Goal: Information Seeking & Learning: Learn about a topic

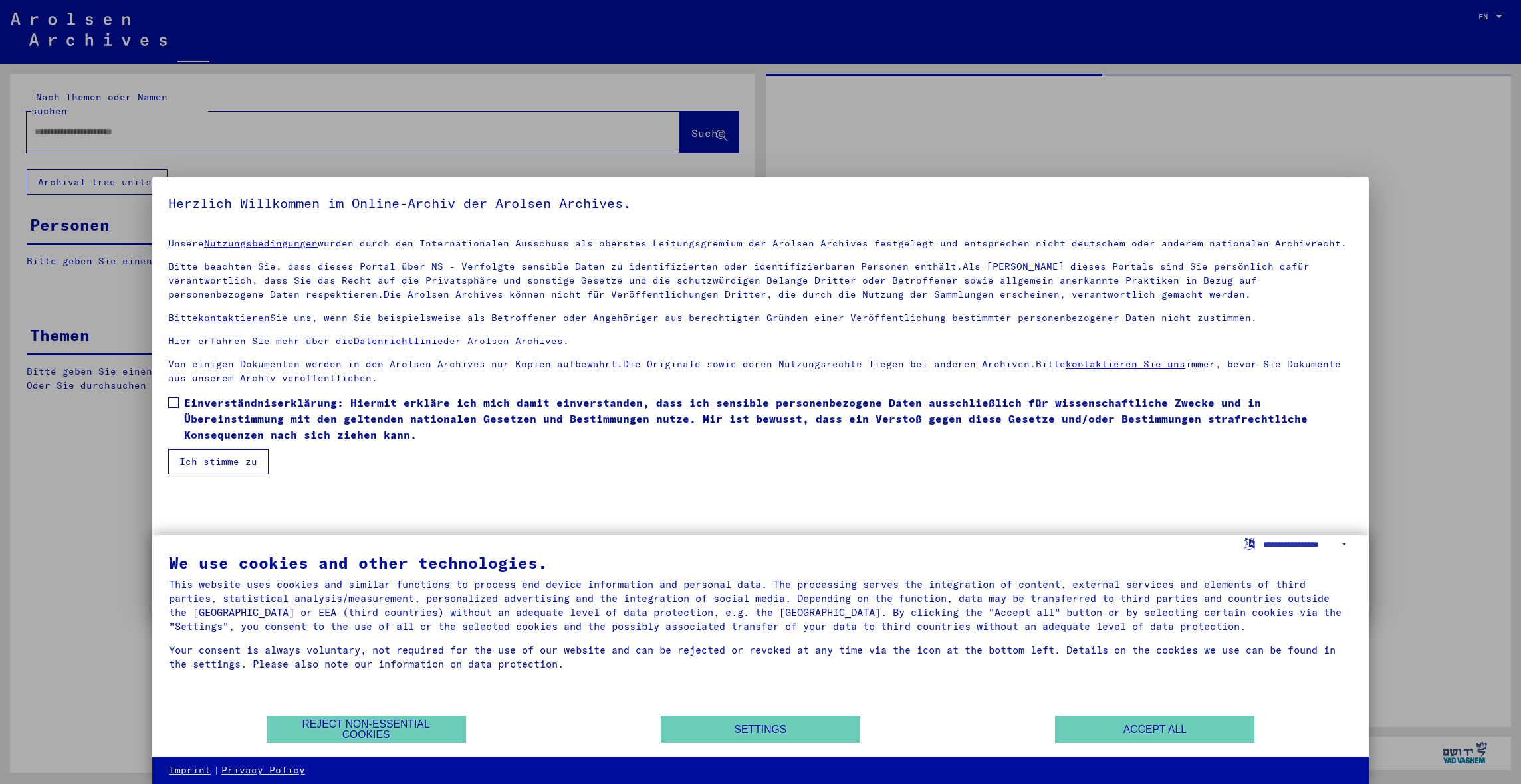
type input "*****"
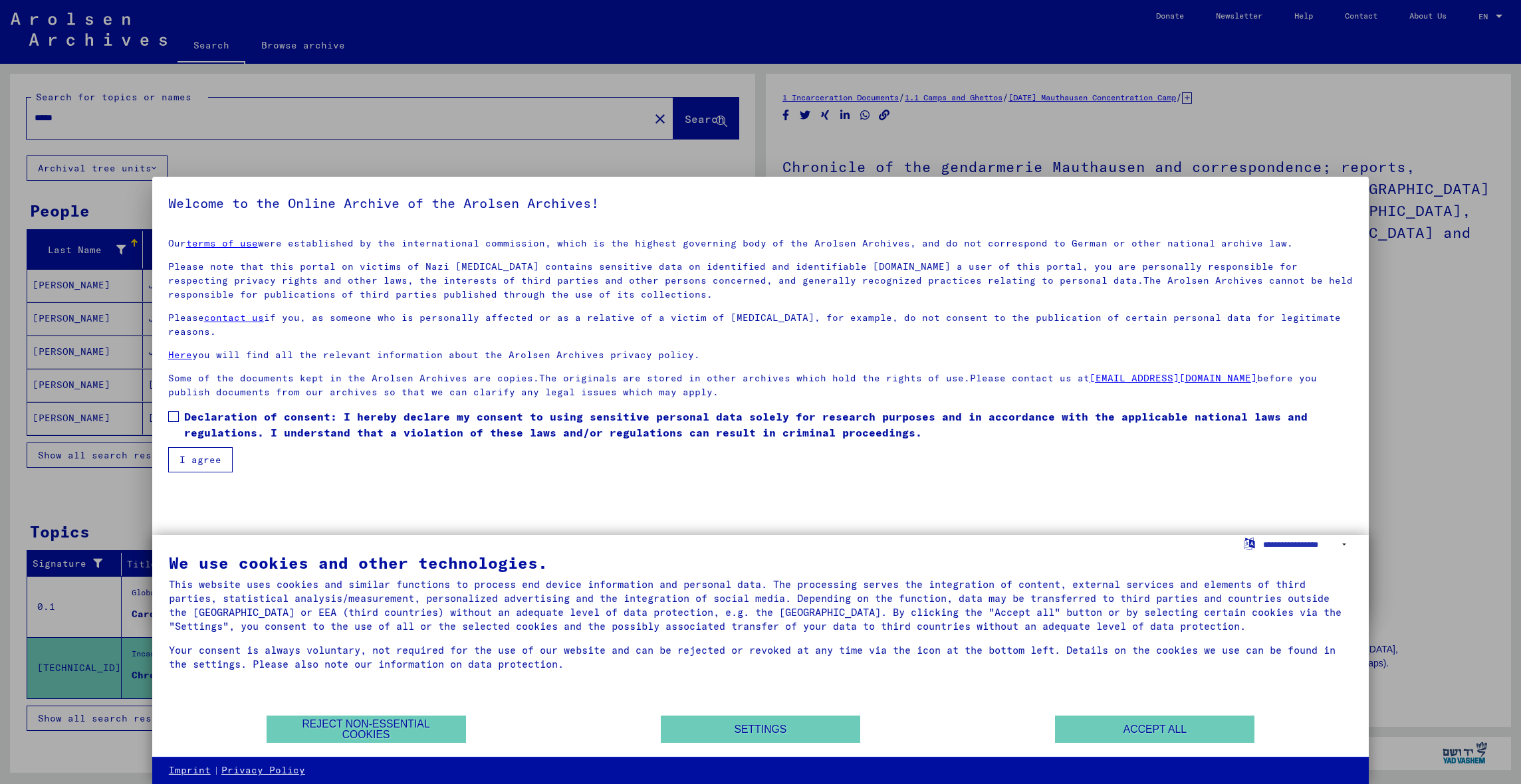
click at [391, 730] on button "Reject non-essential cookies" at bounding box center [366, 728] width 199 height 27
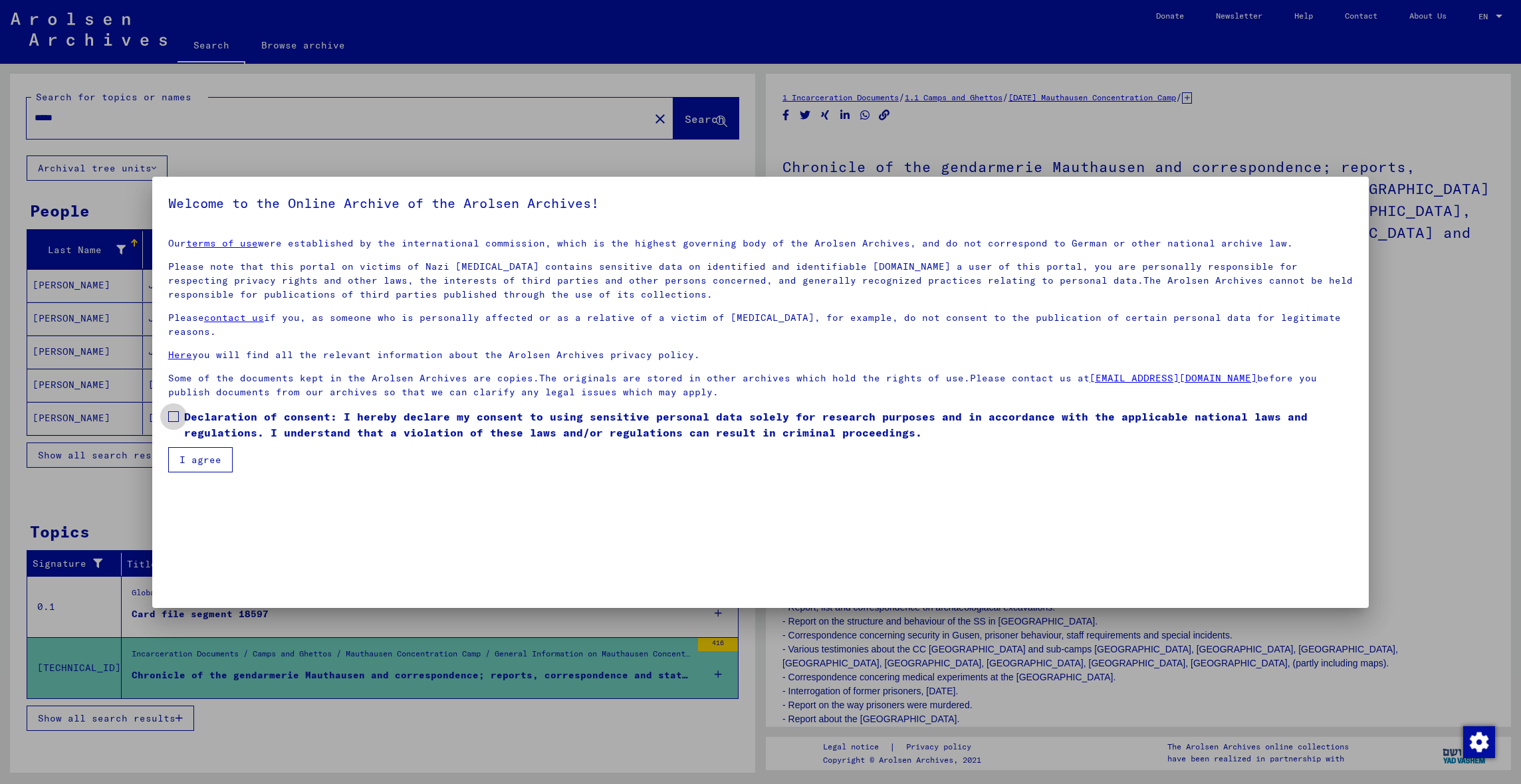
drag, startPoint x: 173, startPoint y: 400, endPoint x: 184, endPoint y: 414, distance: 17.8
click at [173, 411] on span at bounding box center [174, 416] width 11 height 11
drag, startPoint x: 196, startPoint y: 443, endPoint x: 209, endPoint y: 444, distance: 13.0
click at [196, 447] on button "I agree" at bounding box center [200, 459] width 64 height 25
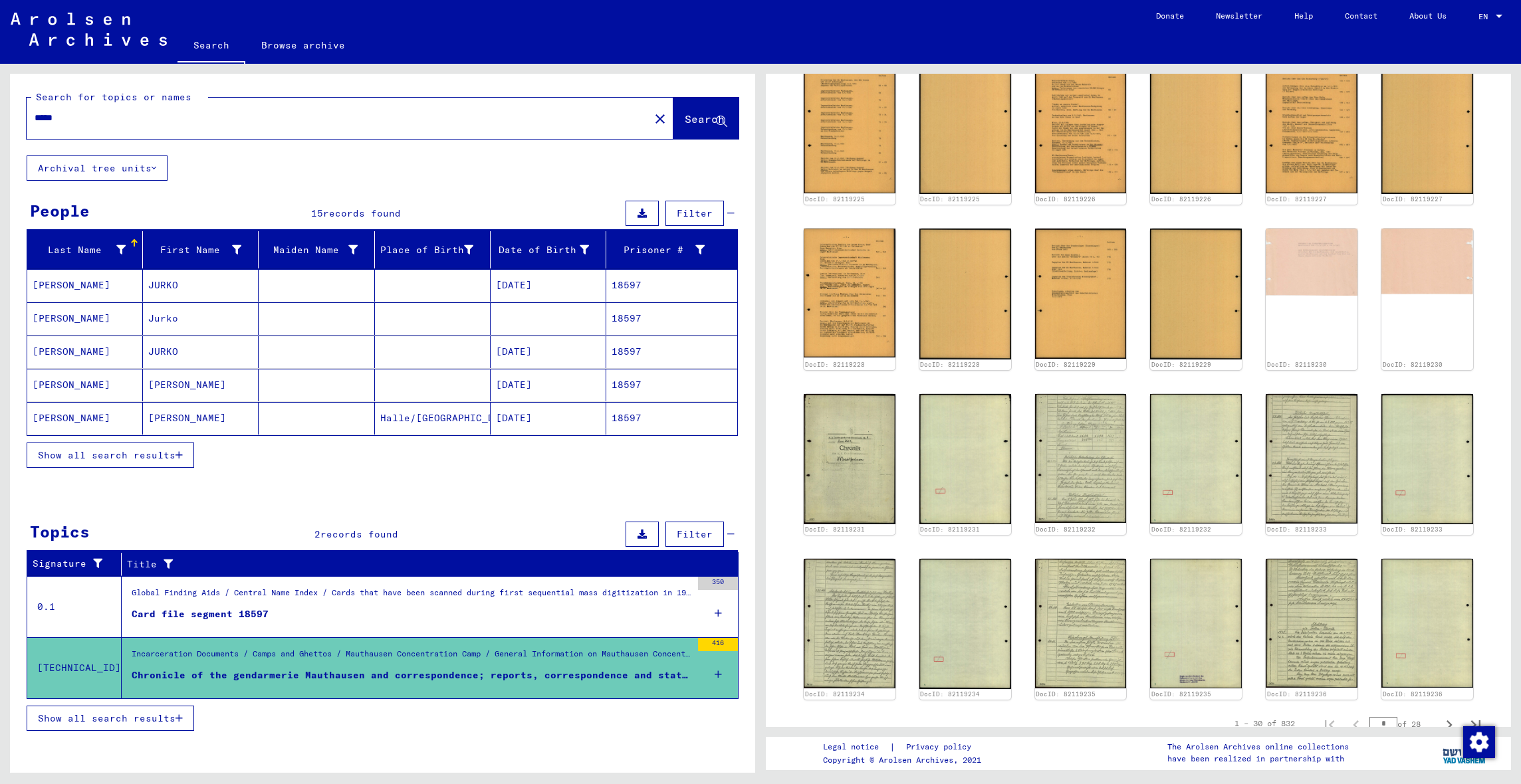
scroll to position [727, 0]
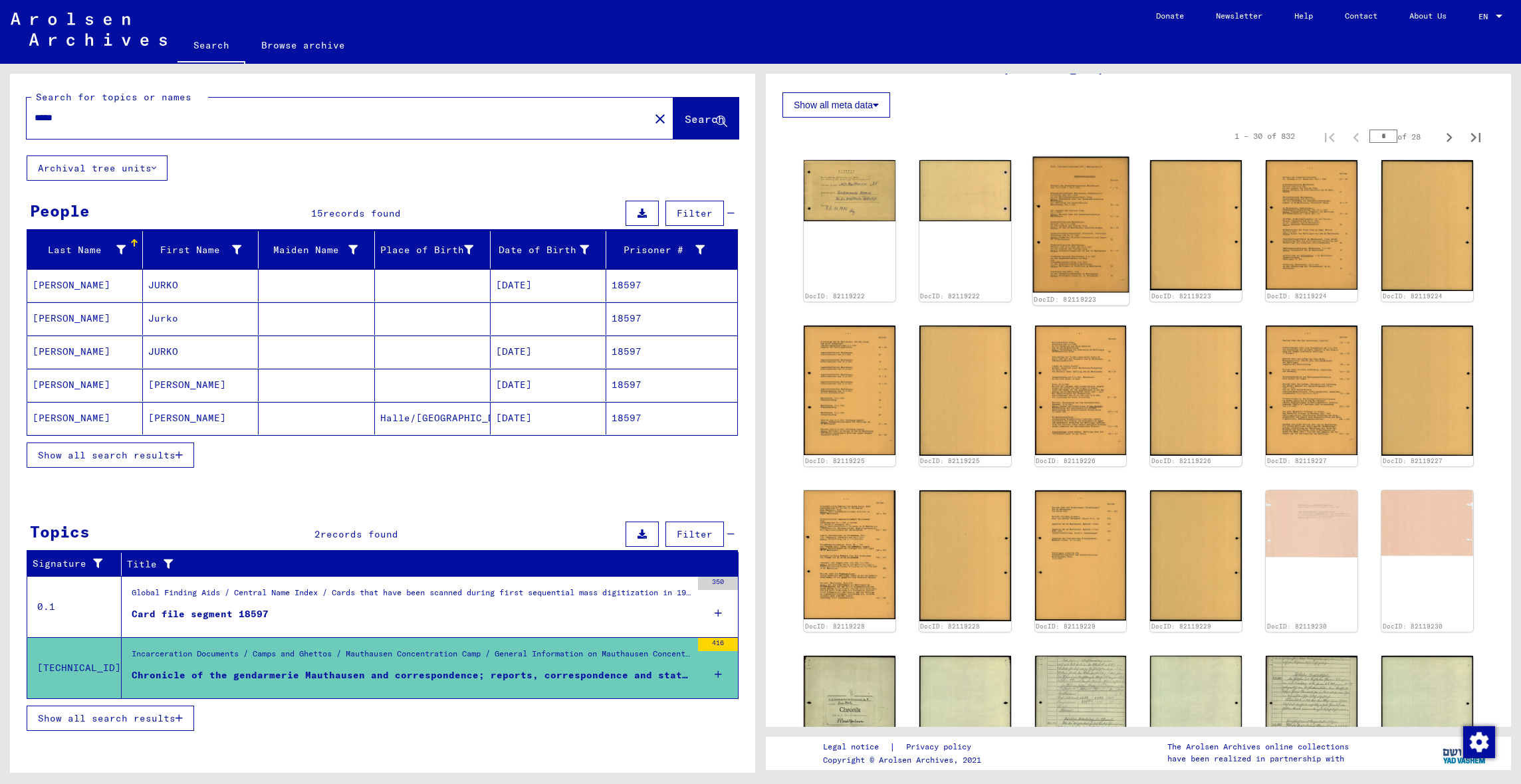
click at [1073, 233] on img at bounding box center [1080, 224] width 96 height 136
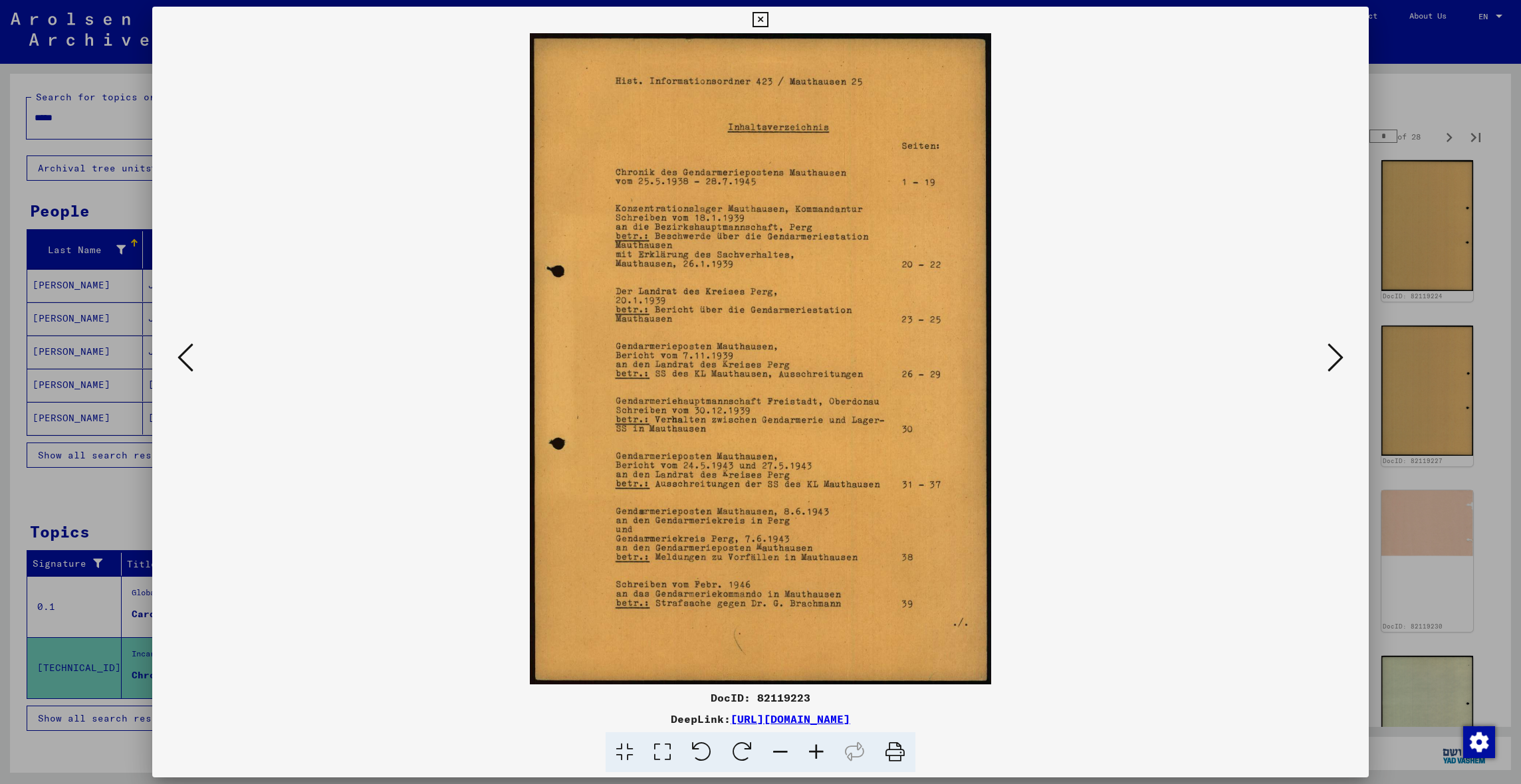
scroll to position [0, 0]
click at [1190, 362] on icon at bounding box center [1336, 358] width 16 height 32
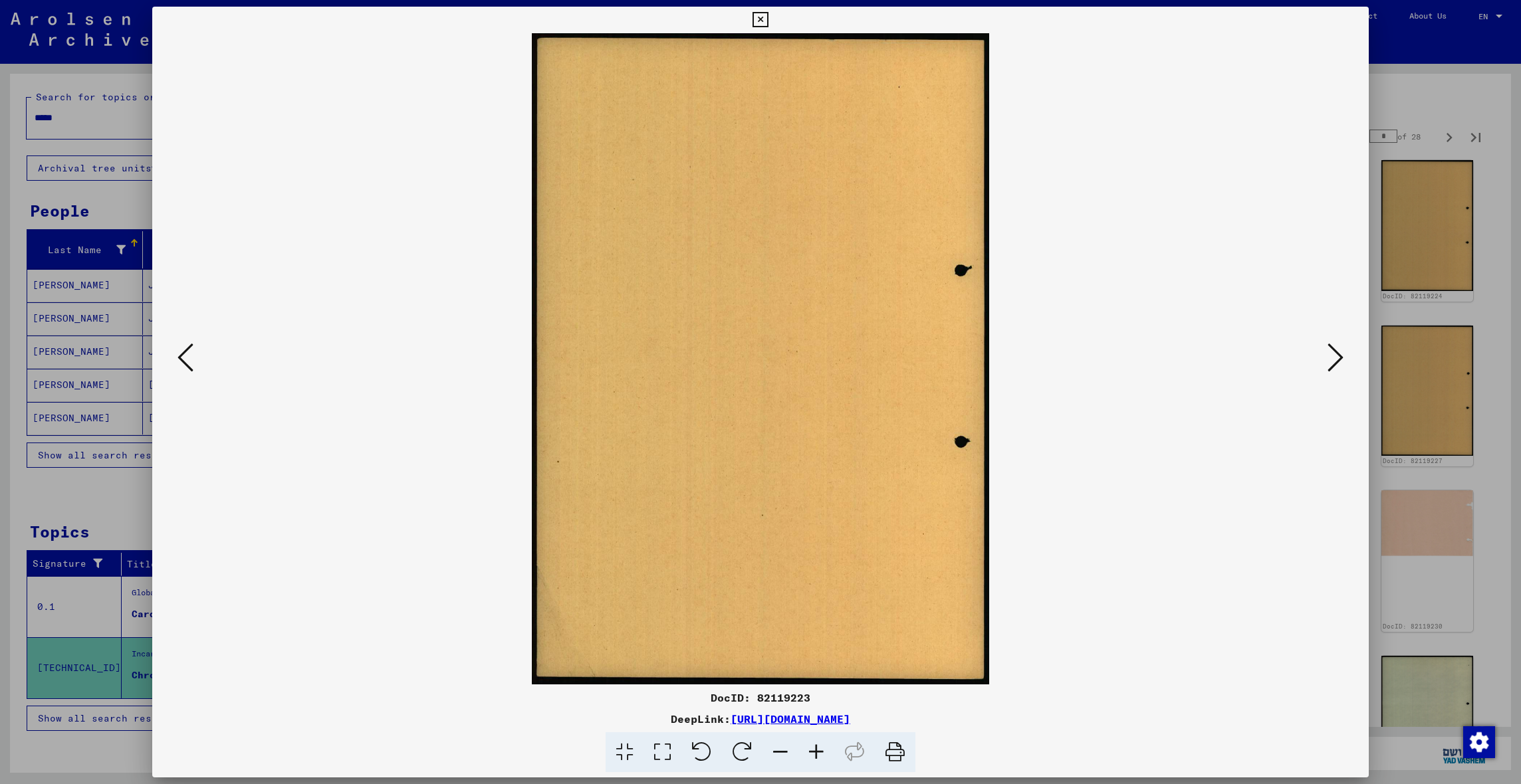
click at [1190, 362] on icon at bounding box center [1336, 358] width 16 height 32
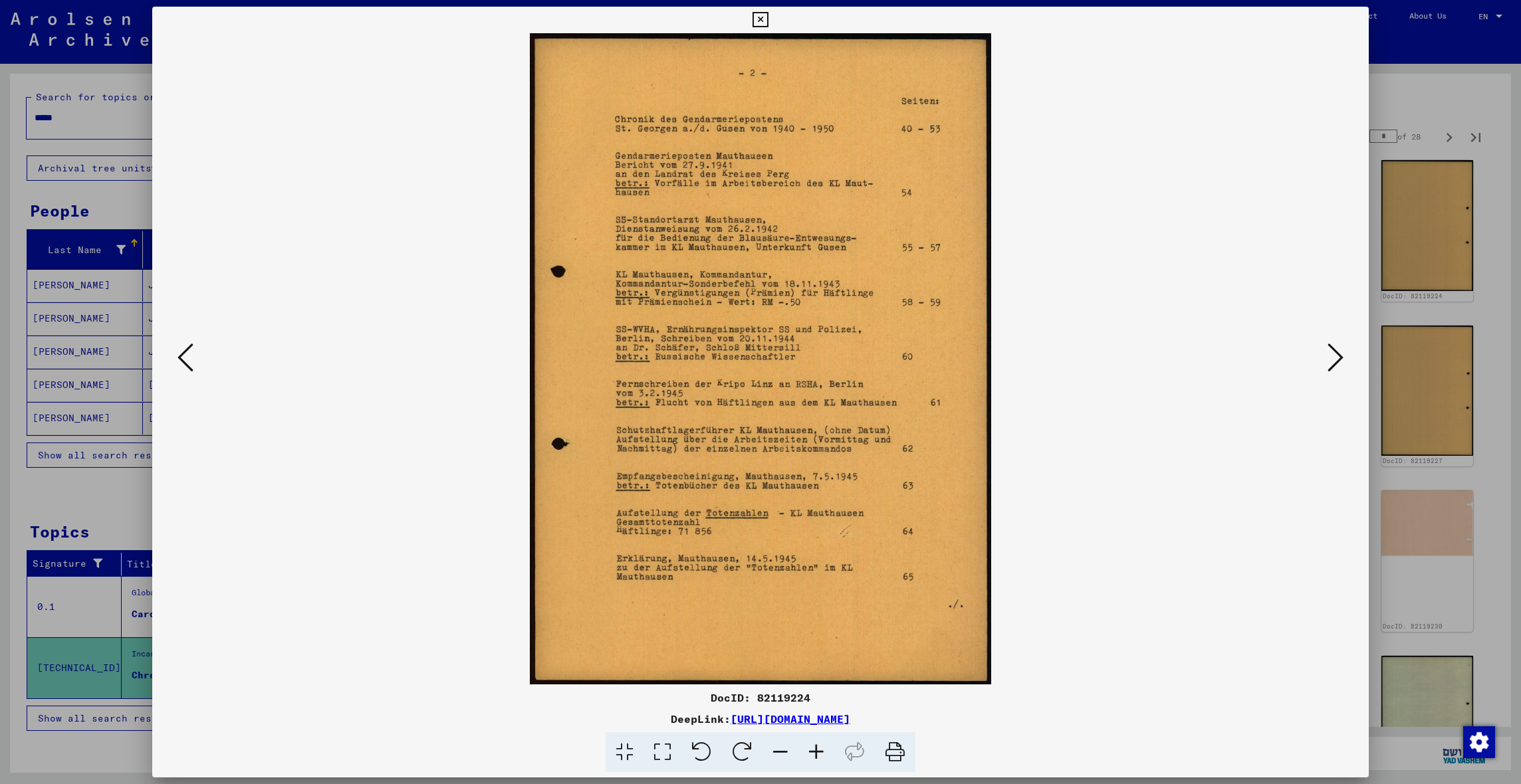
click at [1190, 362] on icon at bounding box center [1336, 358] width 16 height 32
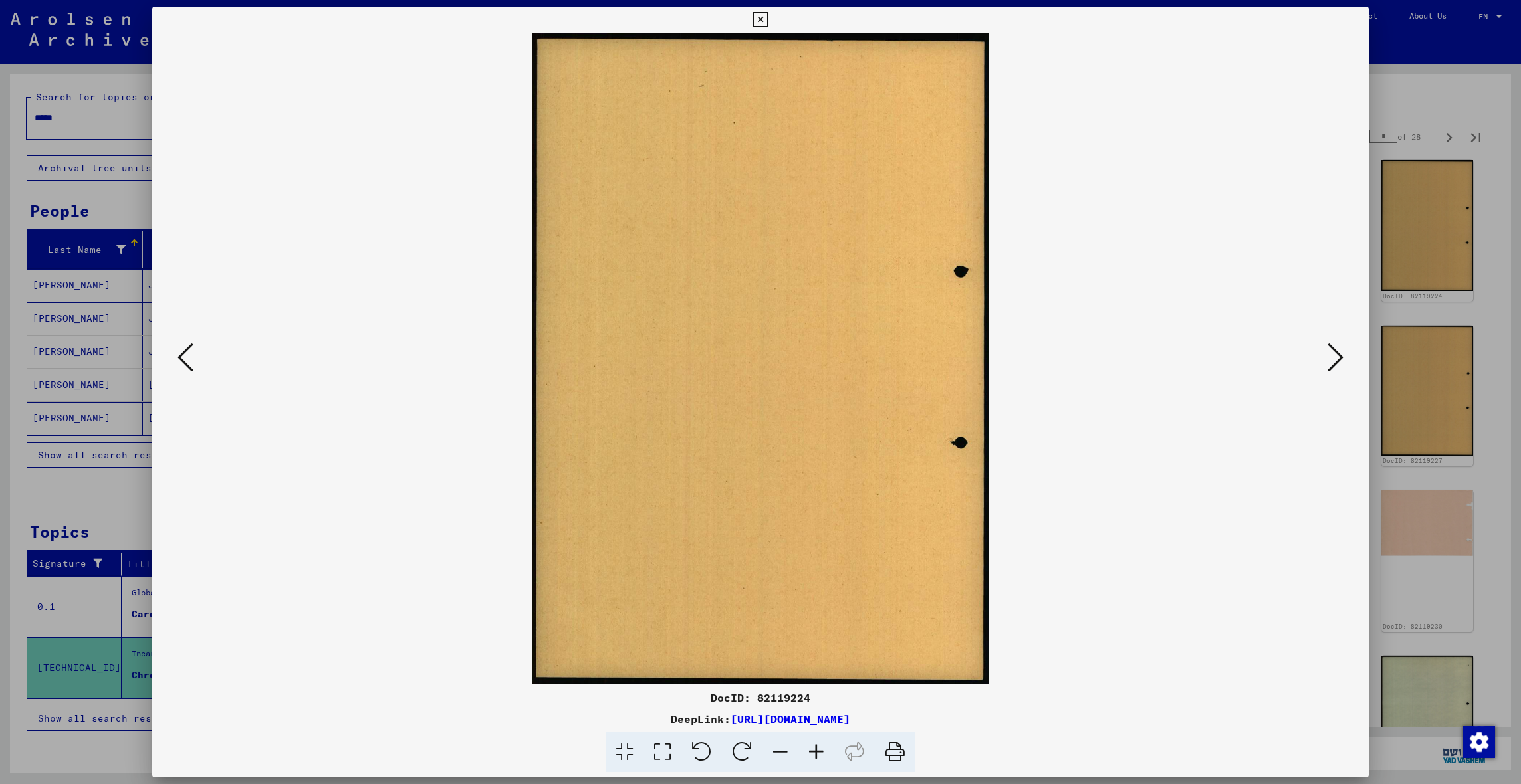
click at [1190, 362] on icon at bounding box center [1336, 358] width 16 height 32
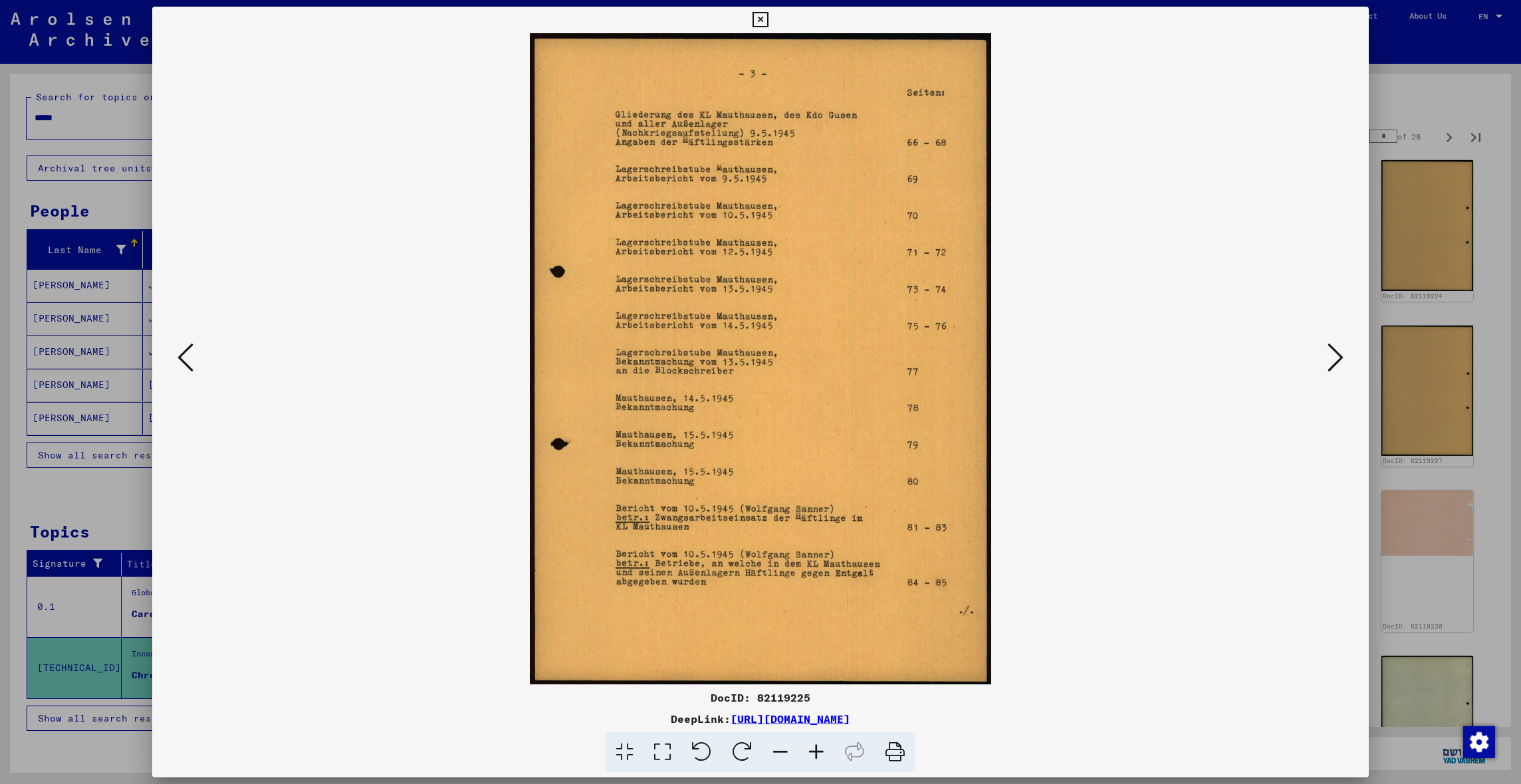
click at [767, 18] on icon at bounding box center [760, 20] width 15 height 16
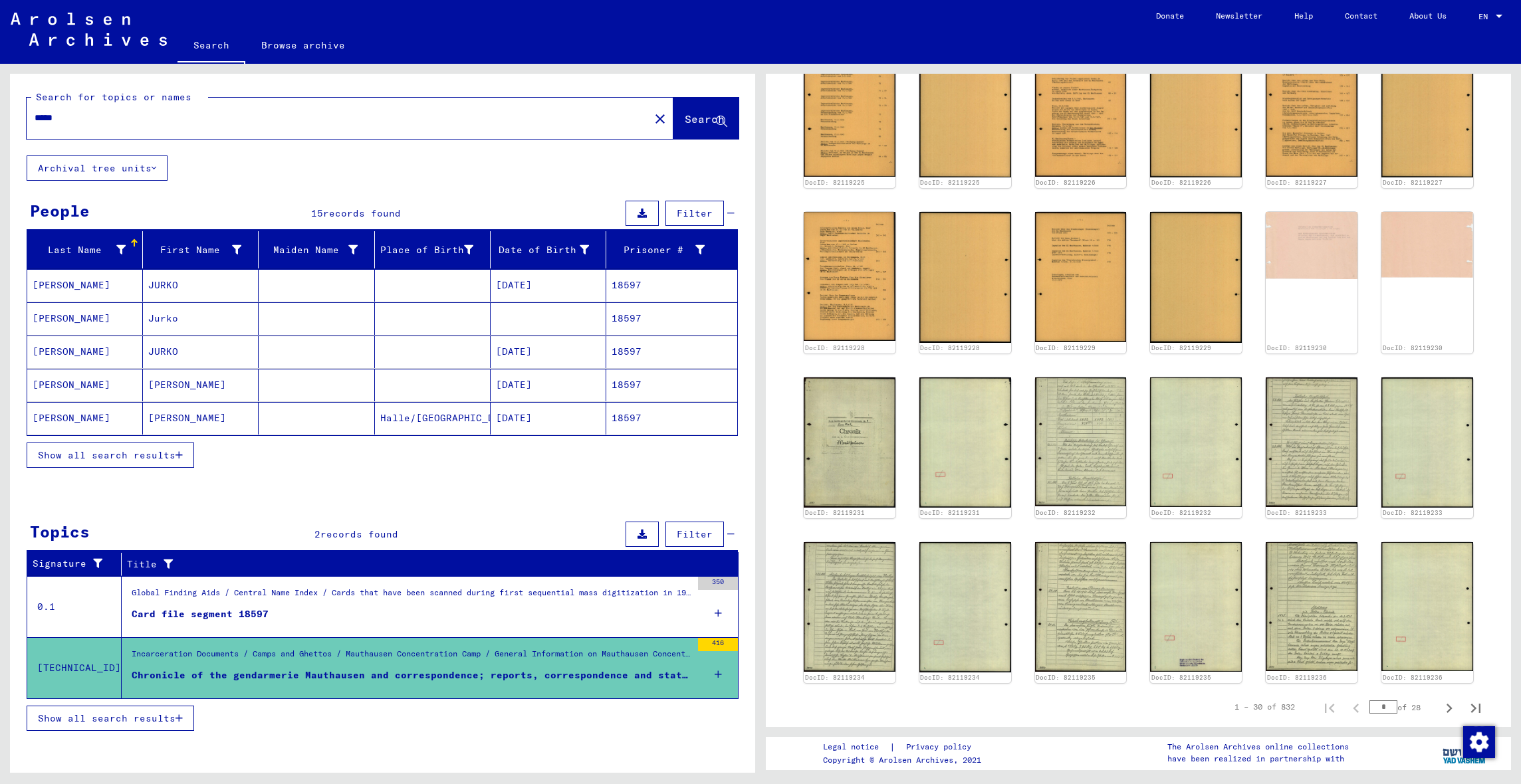
scroll to position [1006, 0]
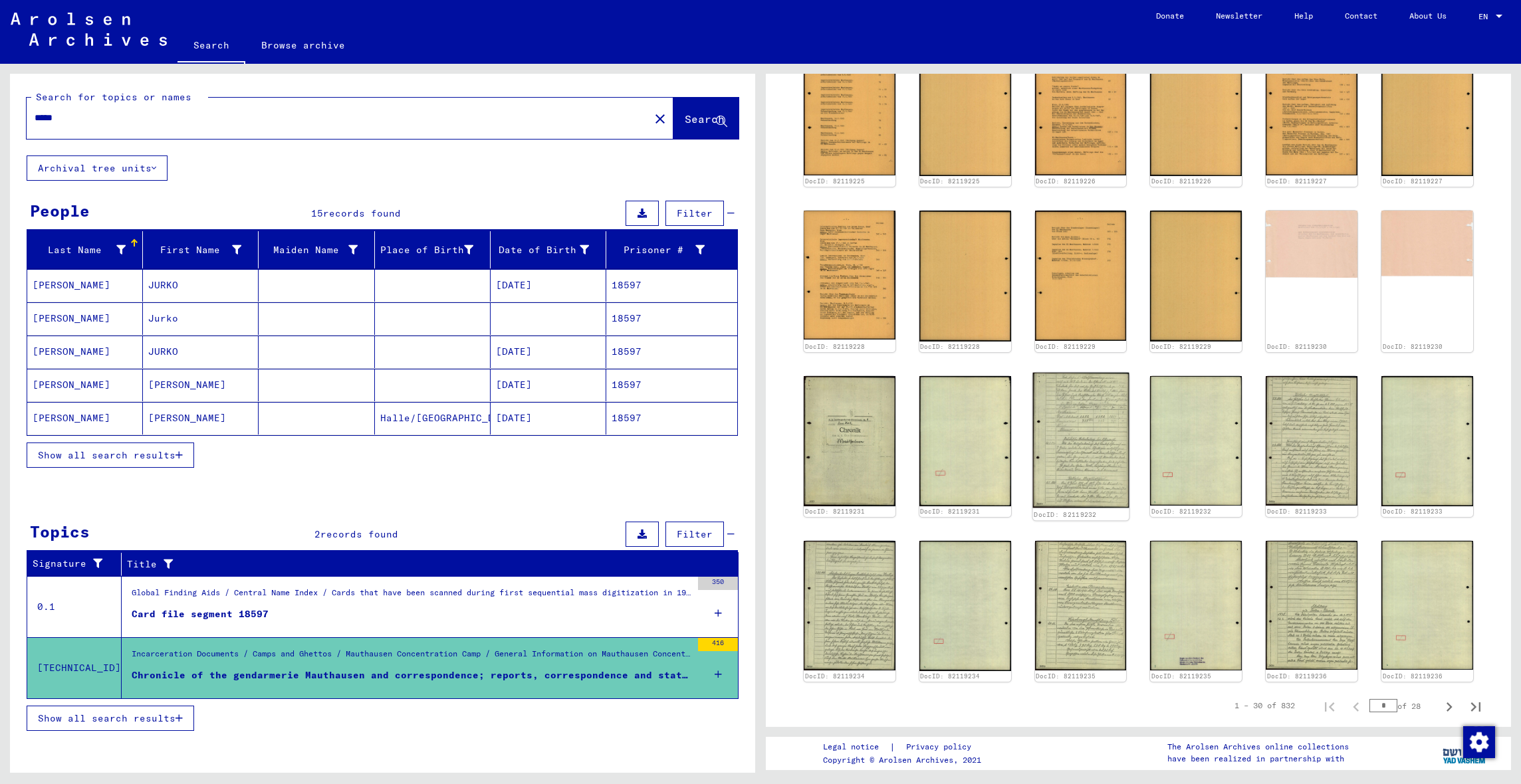
click at [1085, 428] on img at bounding box center [1080, 440] width 96 height 135
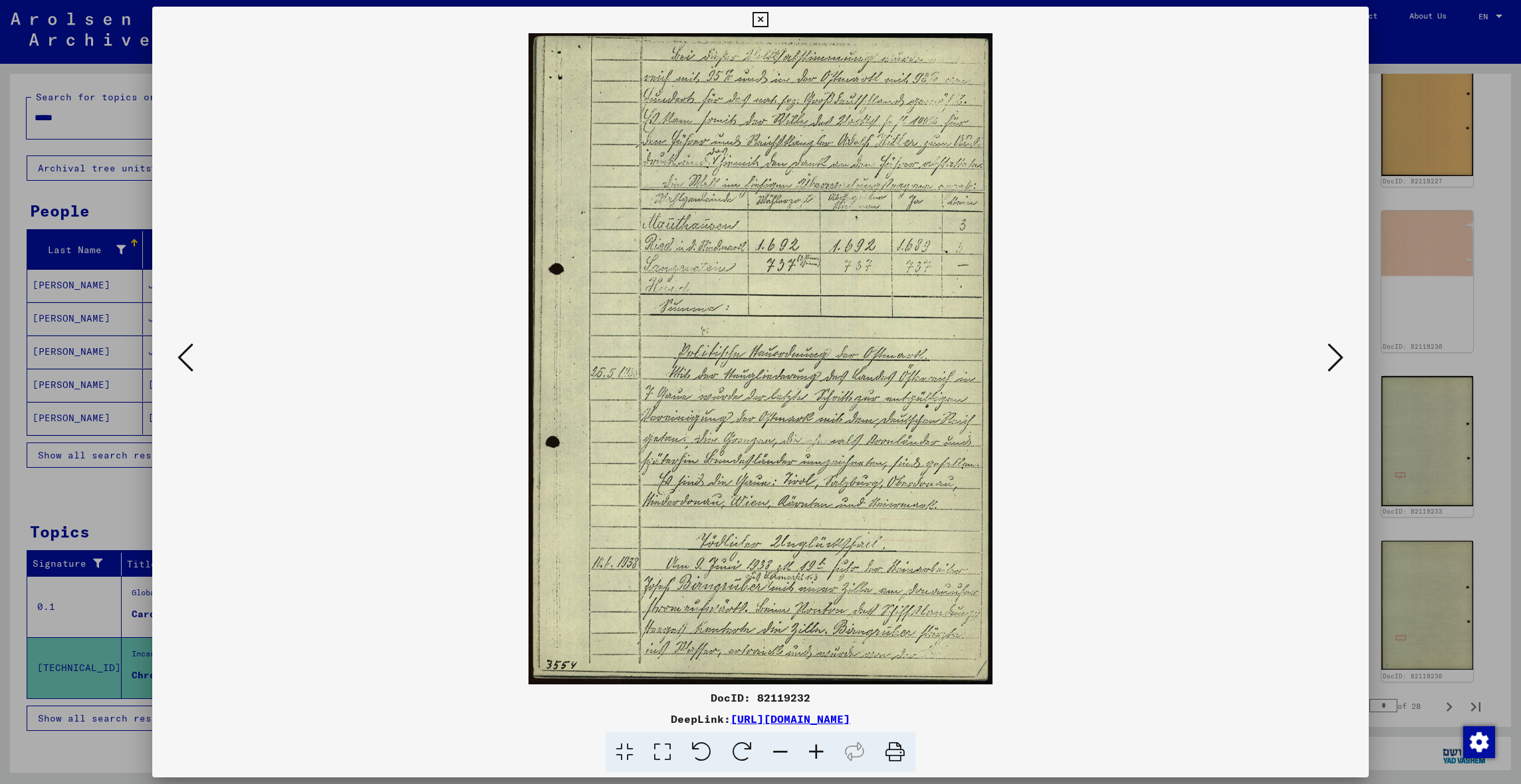
click at [1190, 360] on icon at bounding box center [1336, 358] width 16 height 32
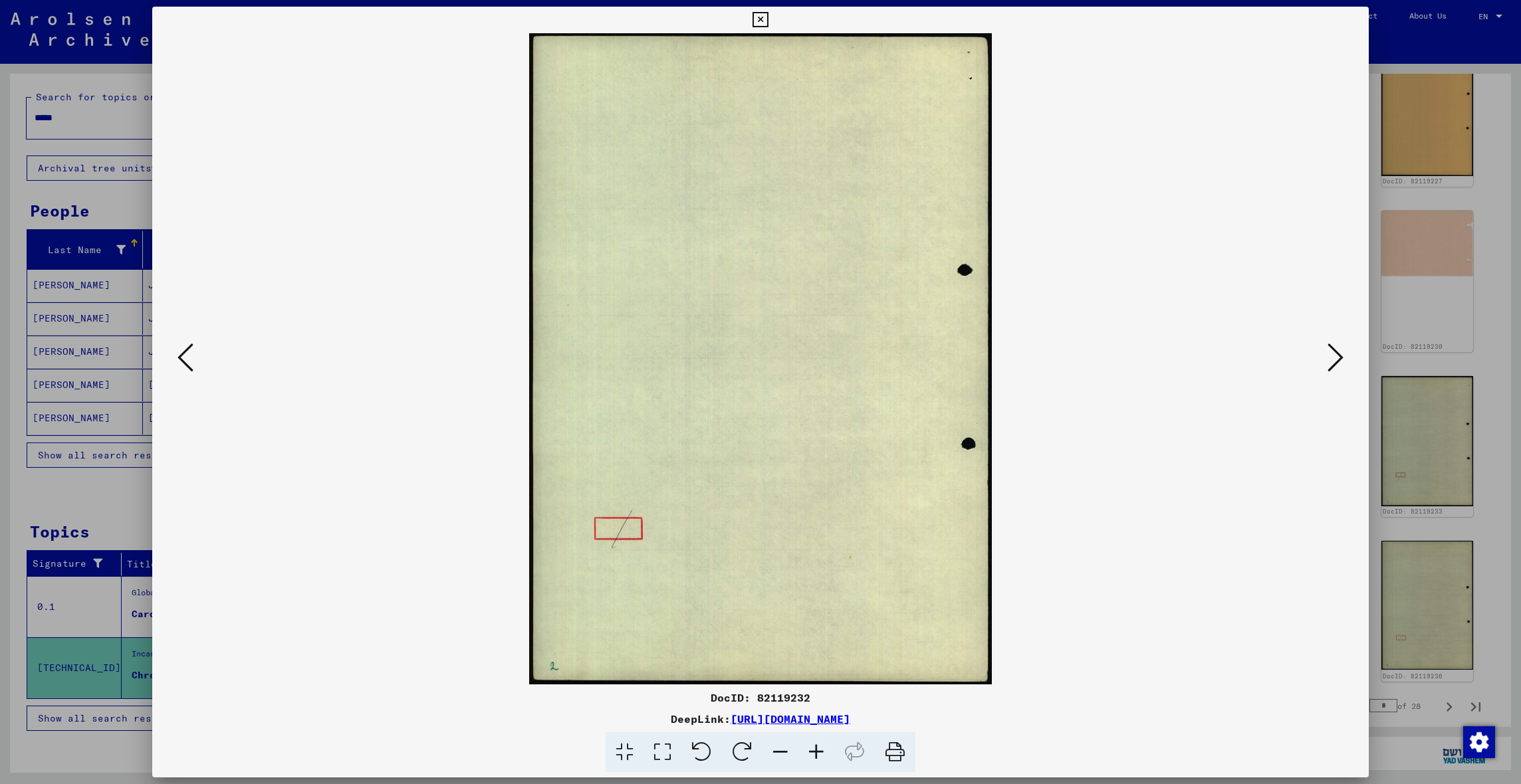
click at [1190, 362] on icon at bounding box center [1336, 358] width 16 height 32
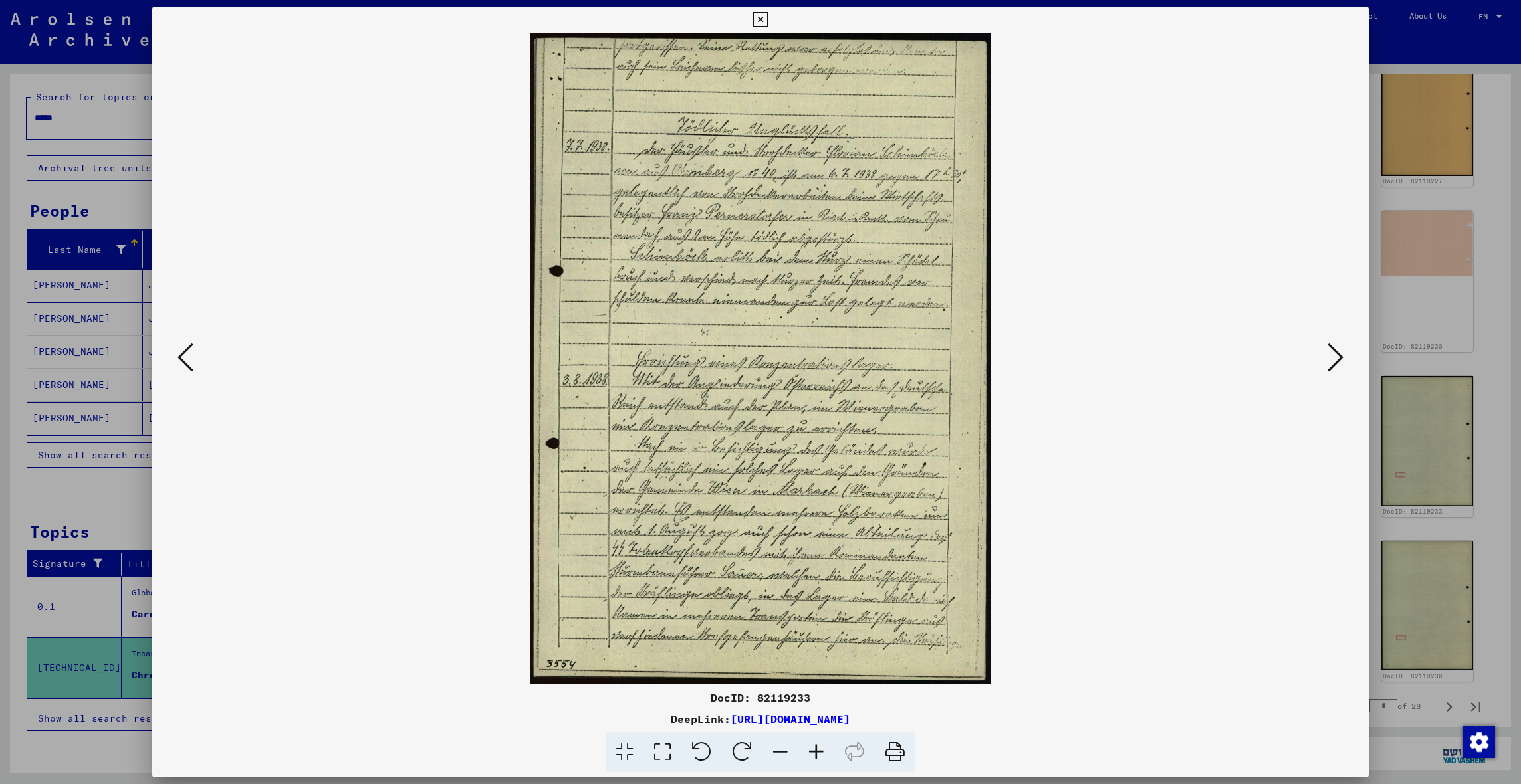
click at [1190, 363] on icon at bounding box center [1336, 358] width 16 height 32
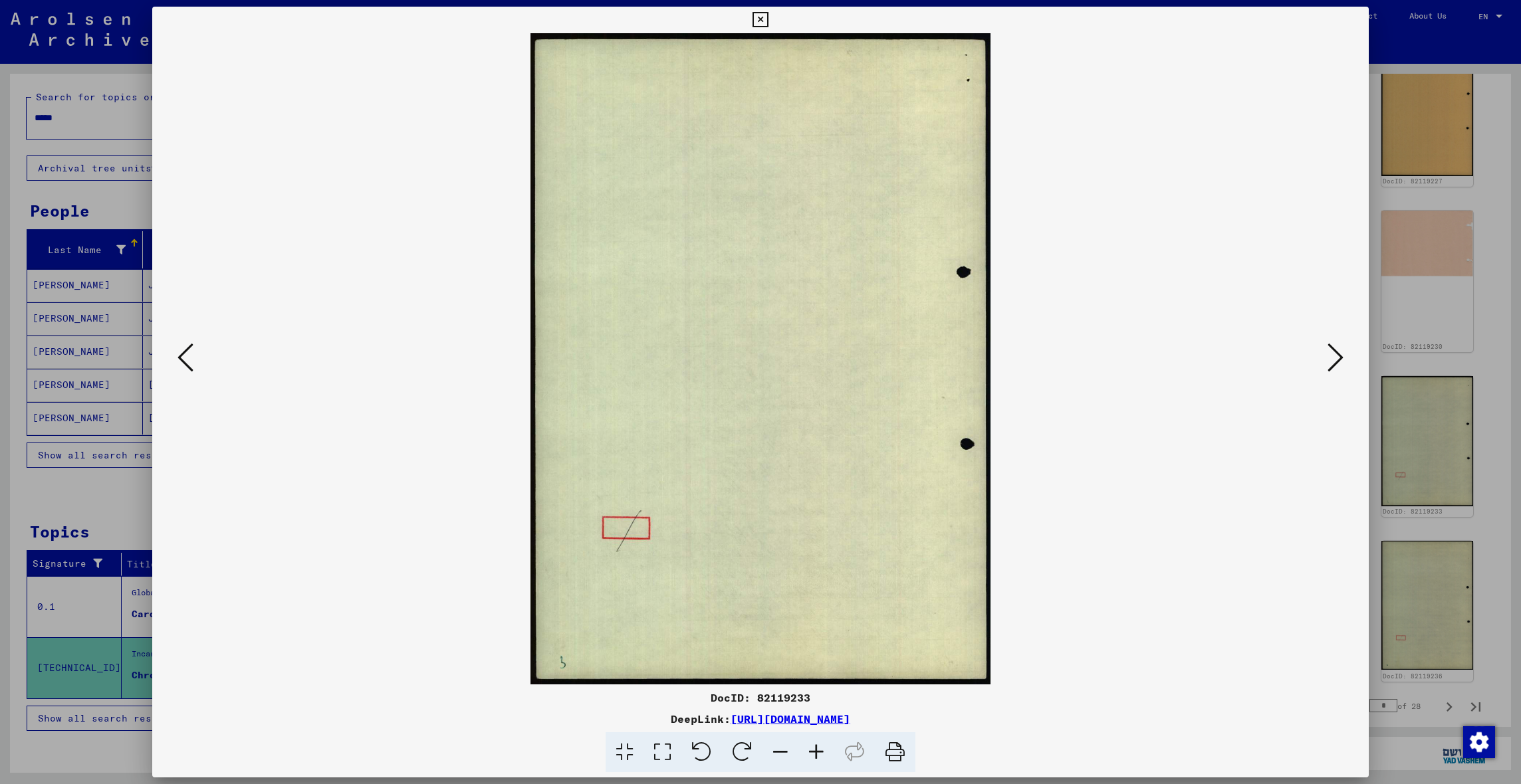
click at [767, 19] on icon at bounding box center [760, 20] width 15 height 16
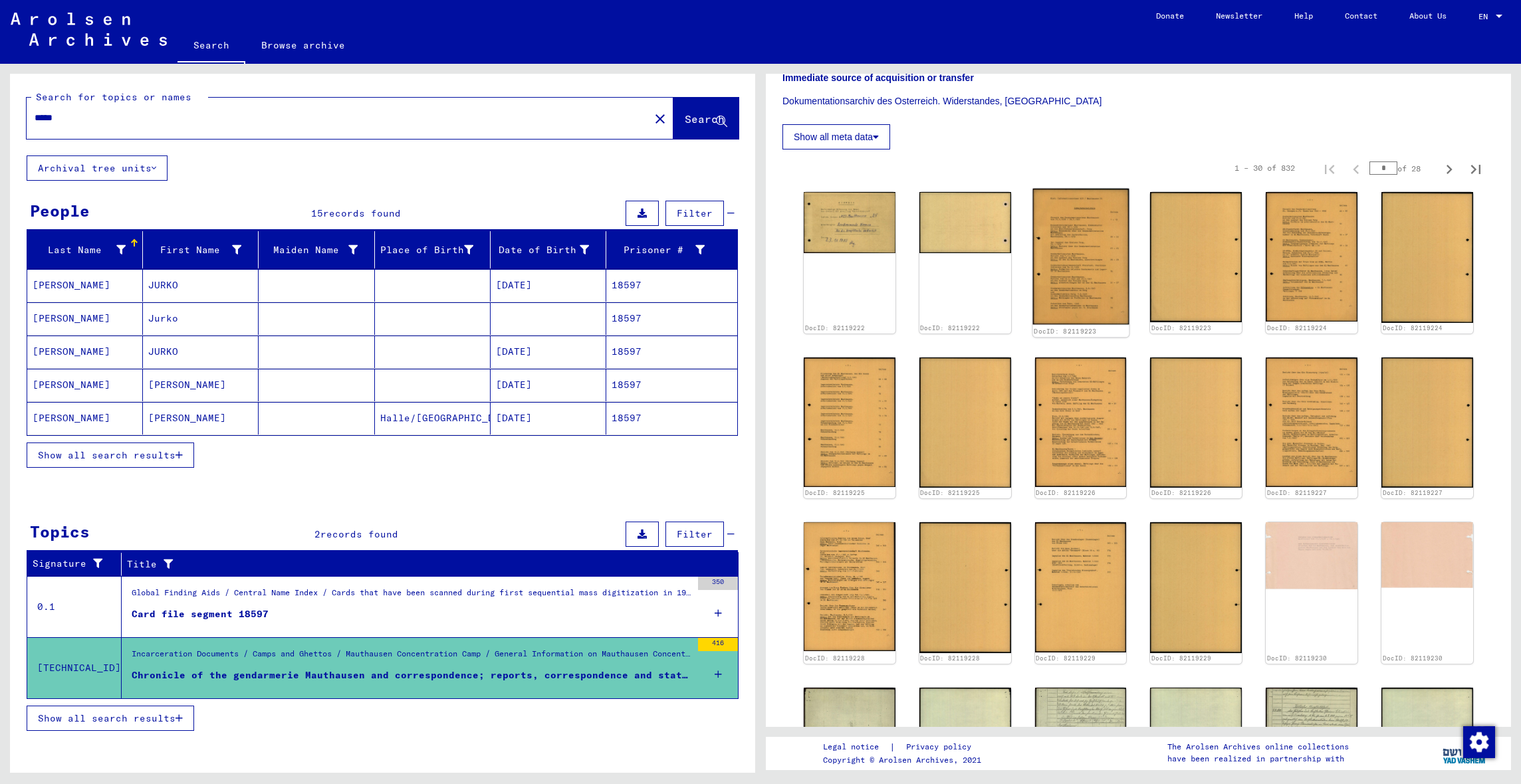
scroll to position [693, 0]
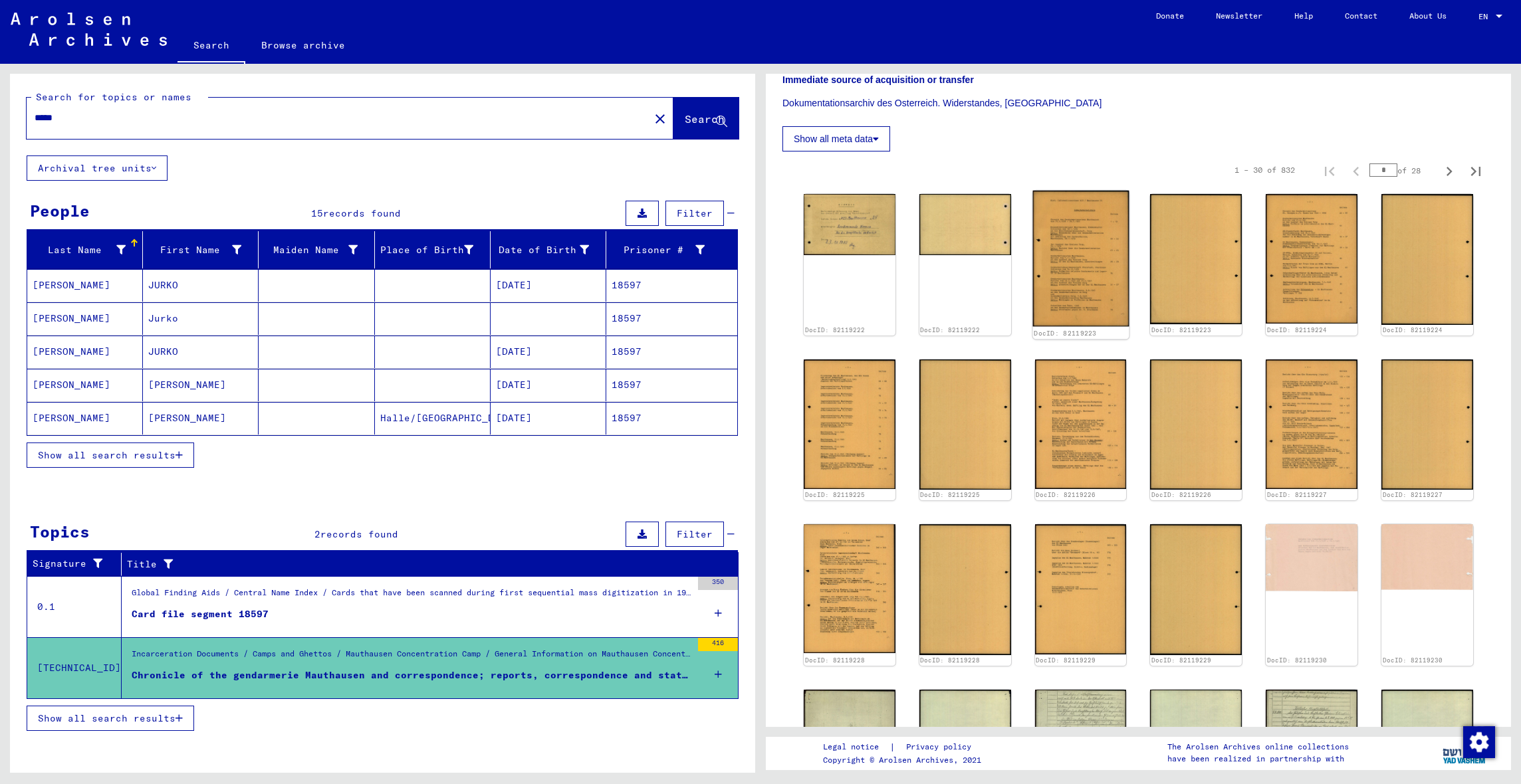
click at [1079, 244] on img at bounding box center [1080, 258] width 96 height 136
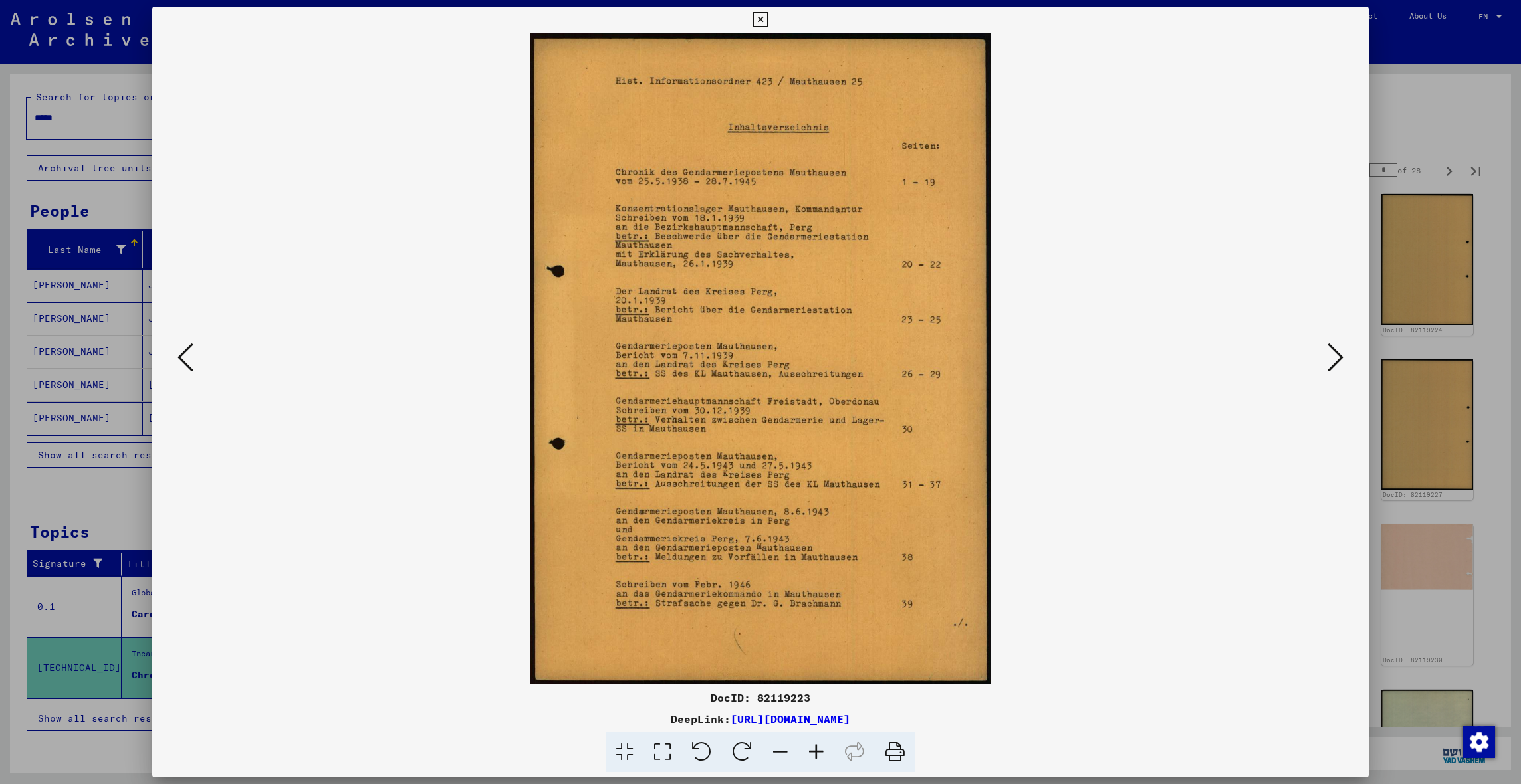
click at [1190, 364] on icon at bounding box center [1336, 358] width 16 height 32
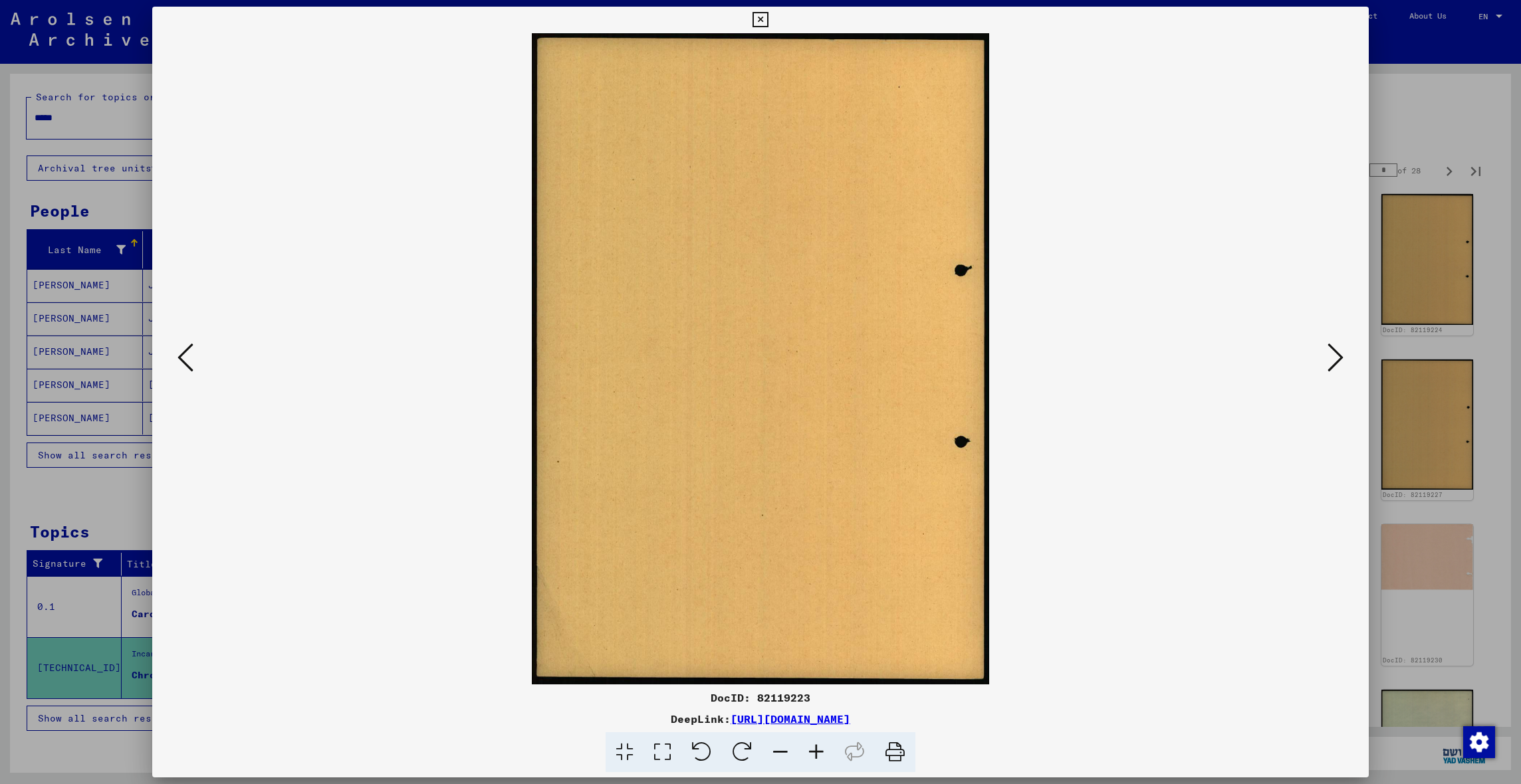
click at [1190, 364] on icon at bounding box center [1336, 358] width 16 height 32
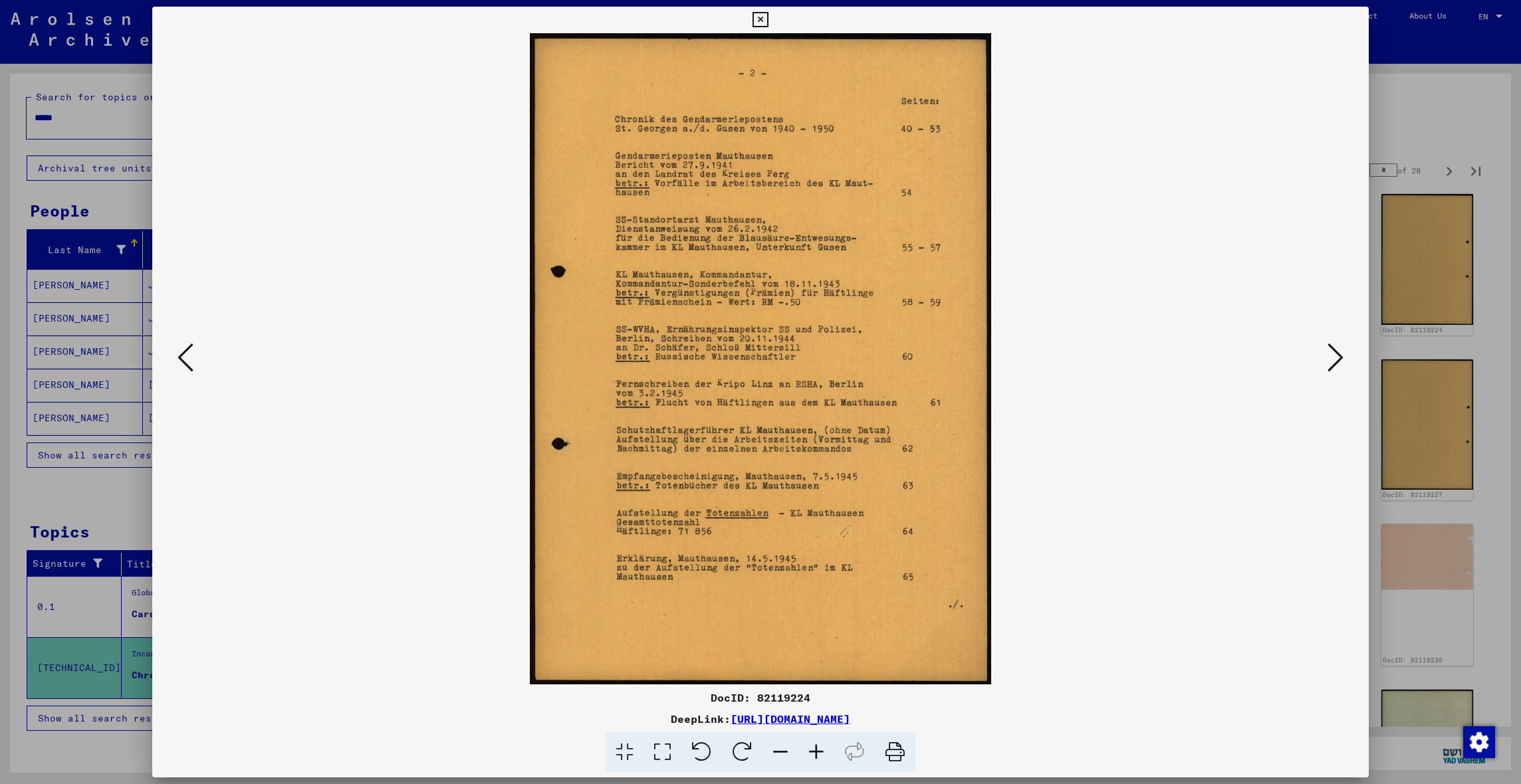
click at [1190, 364] on icon at bounding box center [1336, 358] width 16 height 32
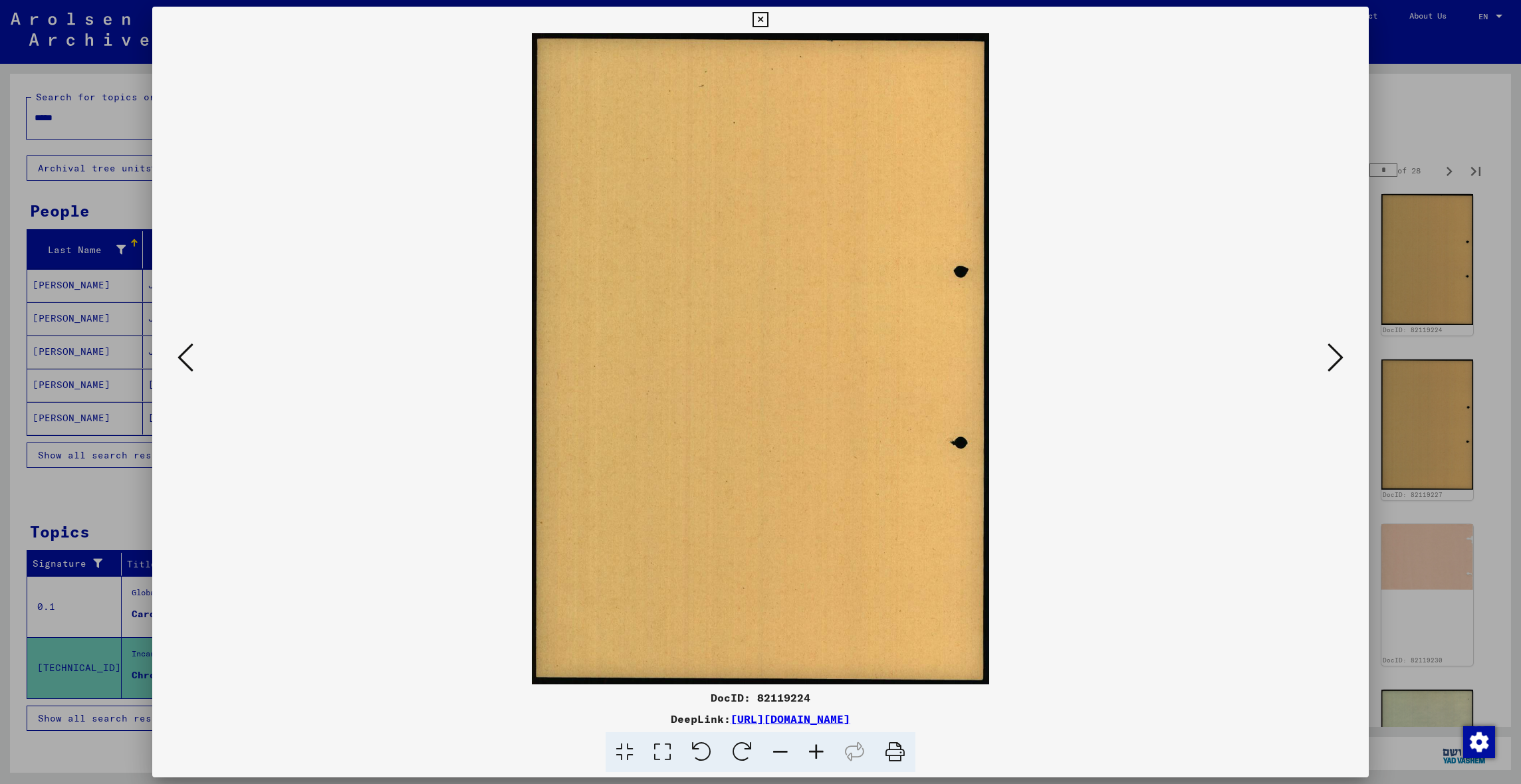
click at [1190, 364] on icon at bounding box center [1336, 358] width 16 height 32
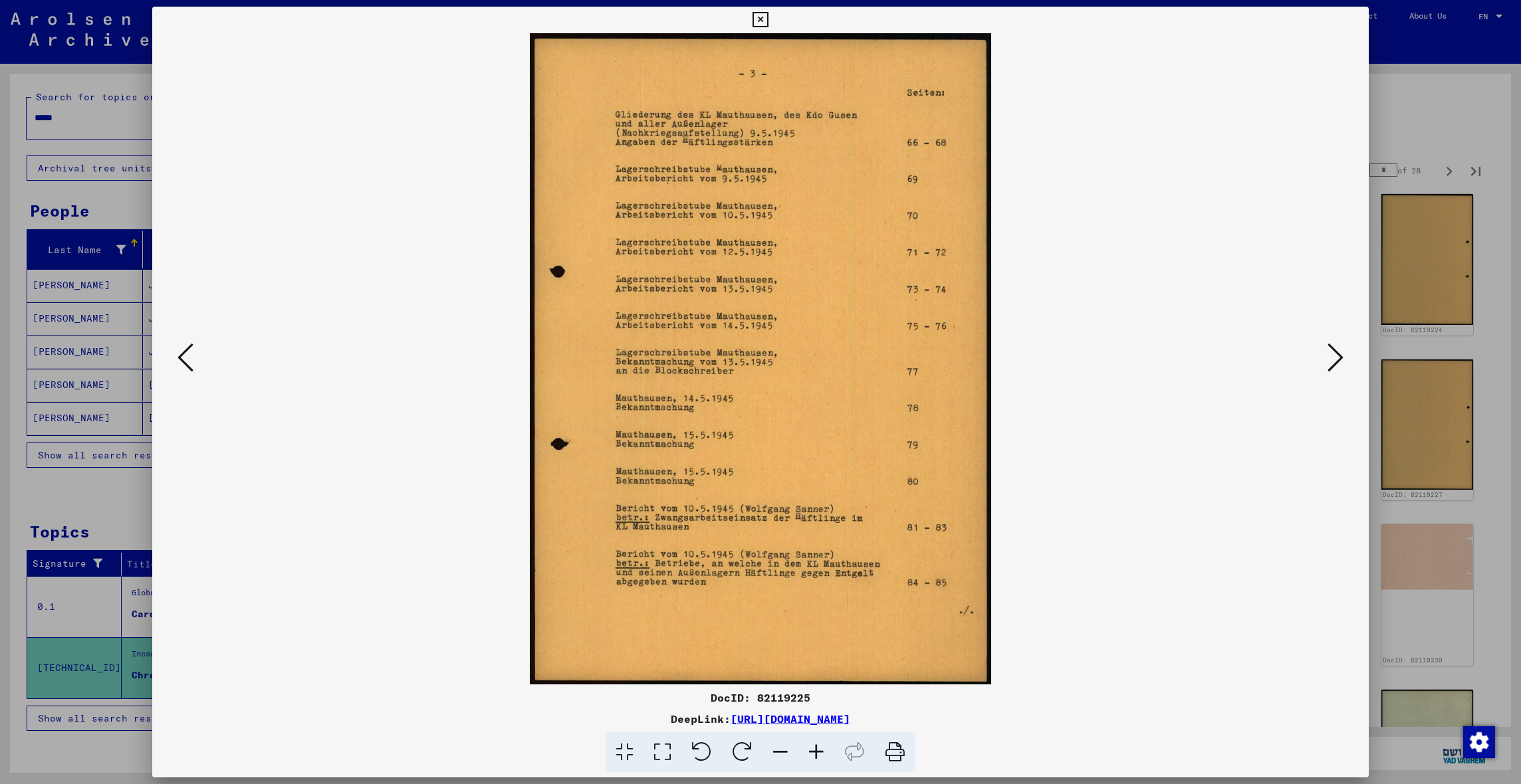
click at [1190, 364] on icon at bounding box center [1336, 358] width 16 height 32
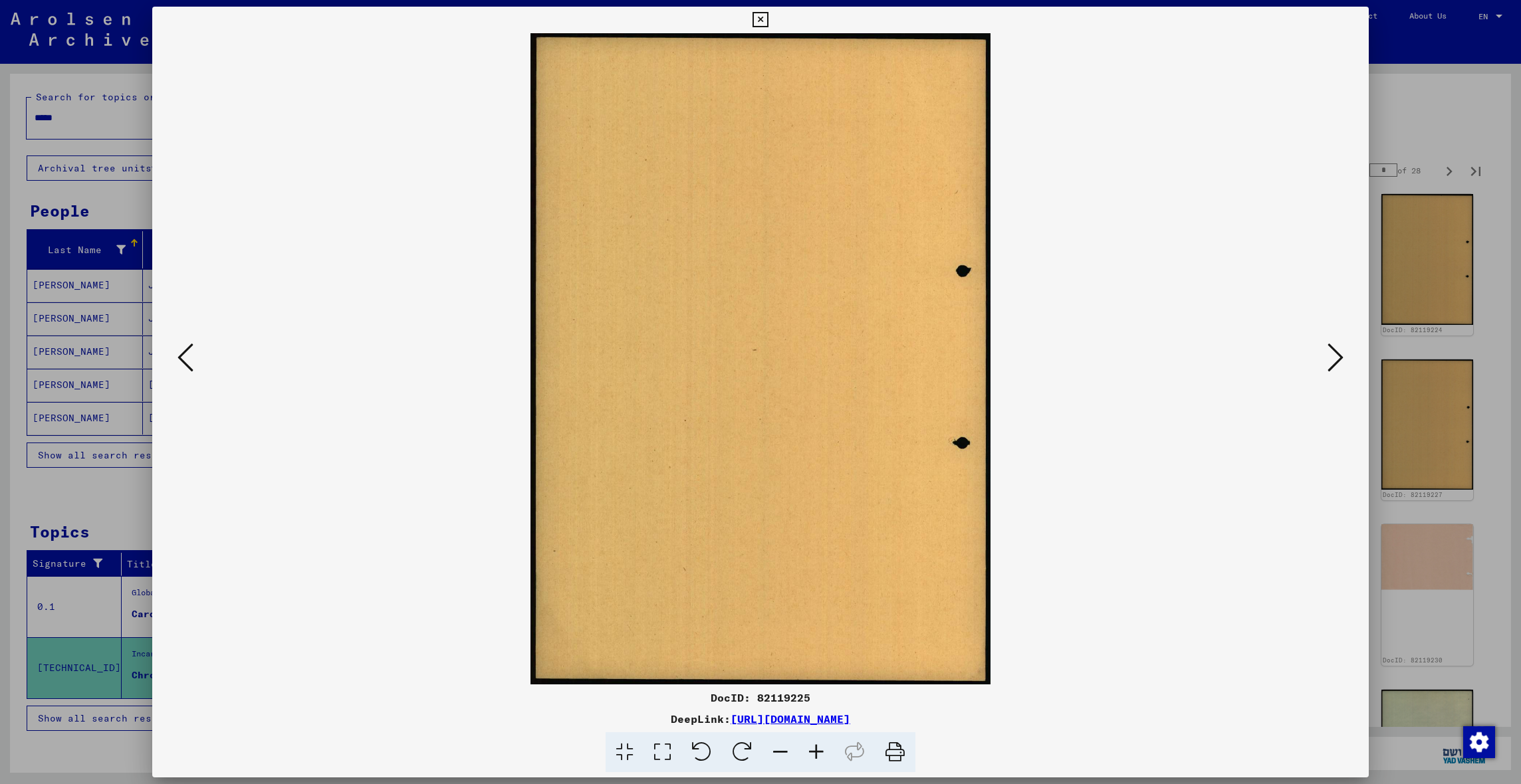
click at [1190, 364] on icon at bounding box center [1336, 358] width 16 height 32
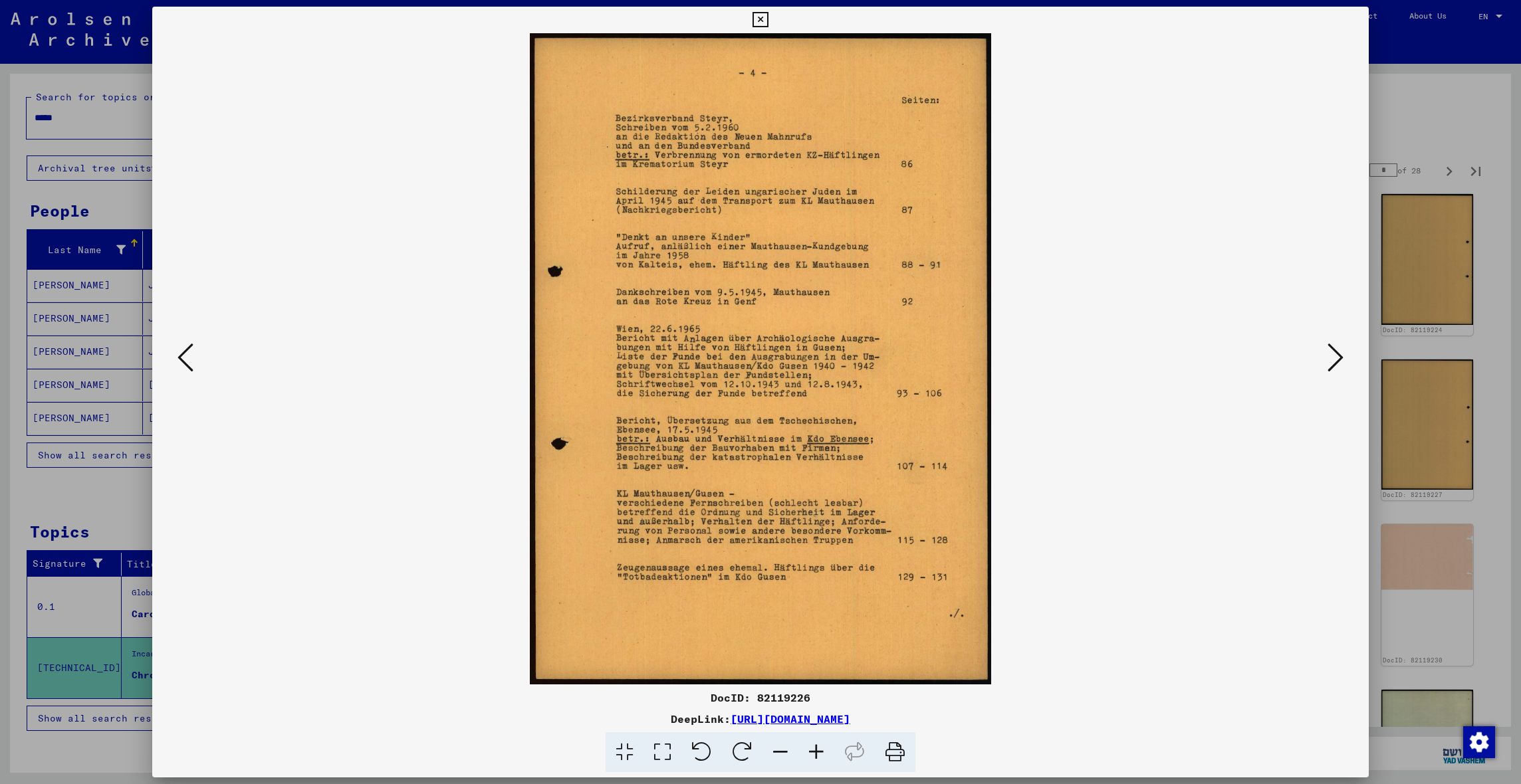
click at [1190, 363] on icon at bounding box center [1336, 358] width 16 height 32
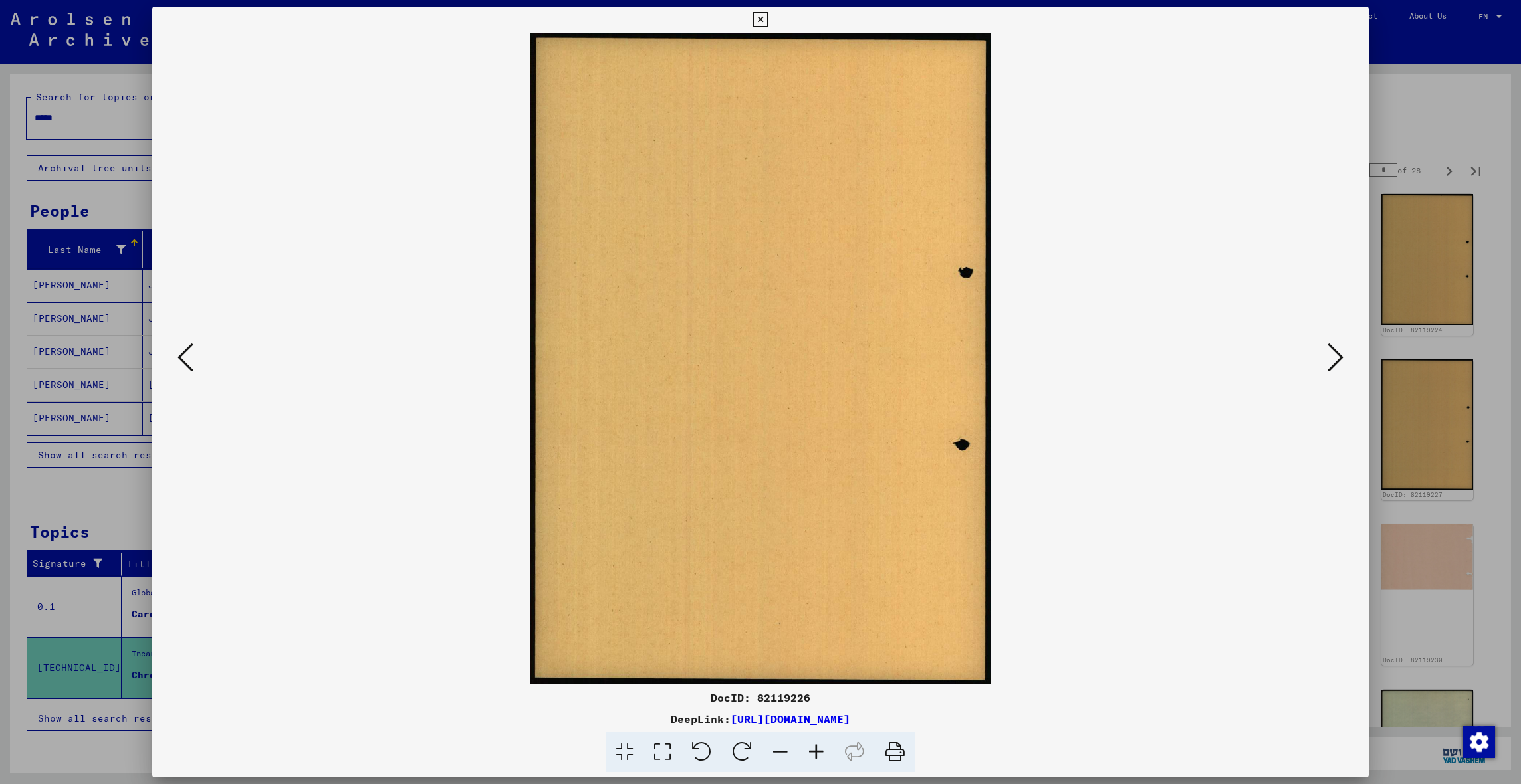
click at [1190, 363] on icon at bounding box center [1336, 358] width 16 height 32
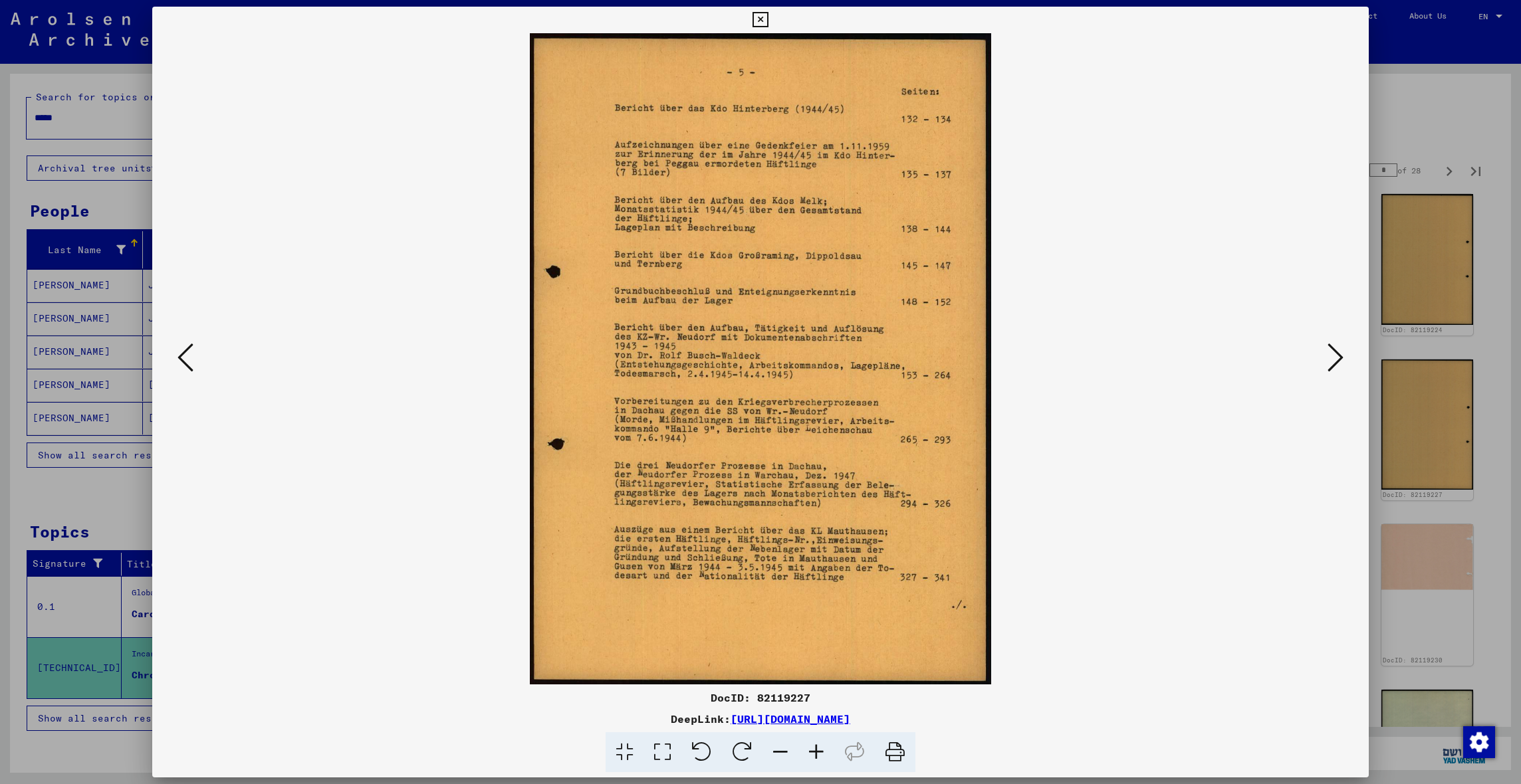
click at [1190, 362] on icon at bounding box center [1336, 358] width 16 height 32
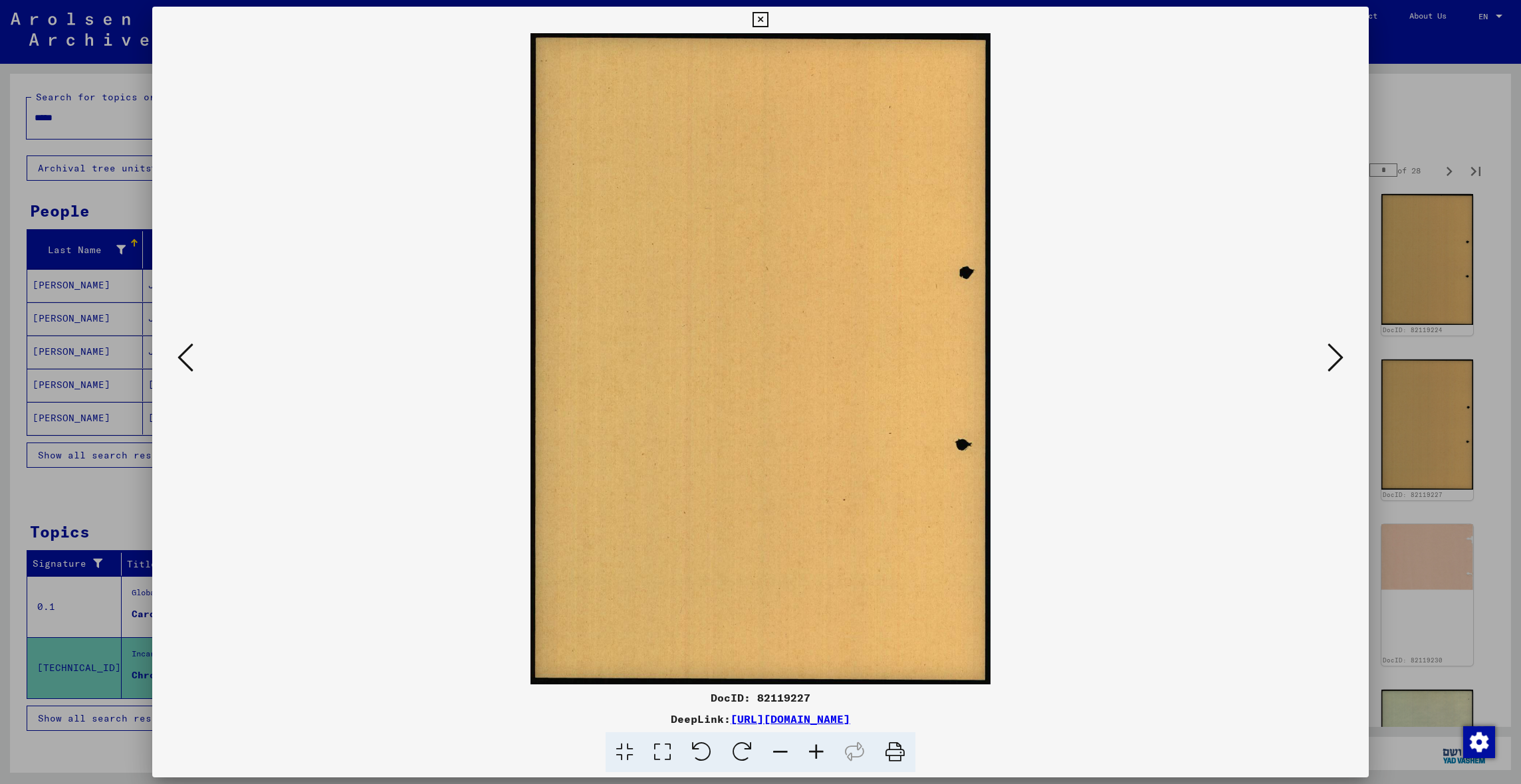
click at [1190, 362] on icon at bounding box center [1336, 358] width 16 height 32
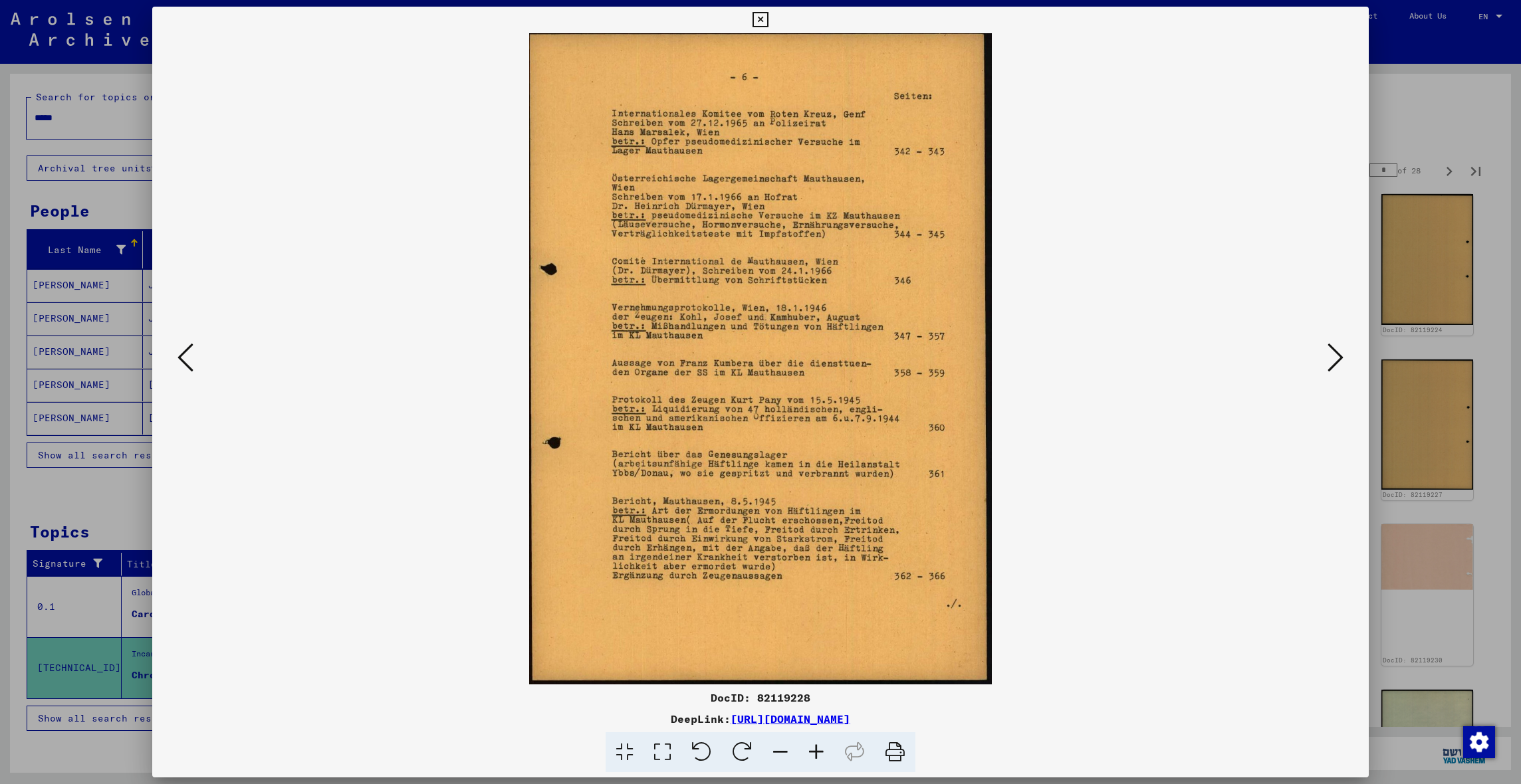
click at [1190, 360] on icon at bounding box center [1336, 358] width 16 height 32
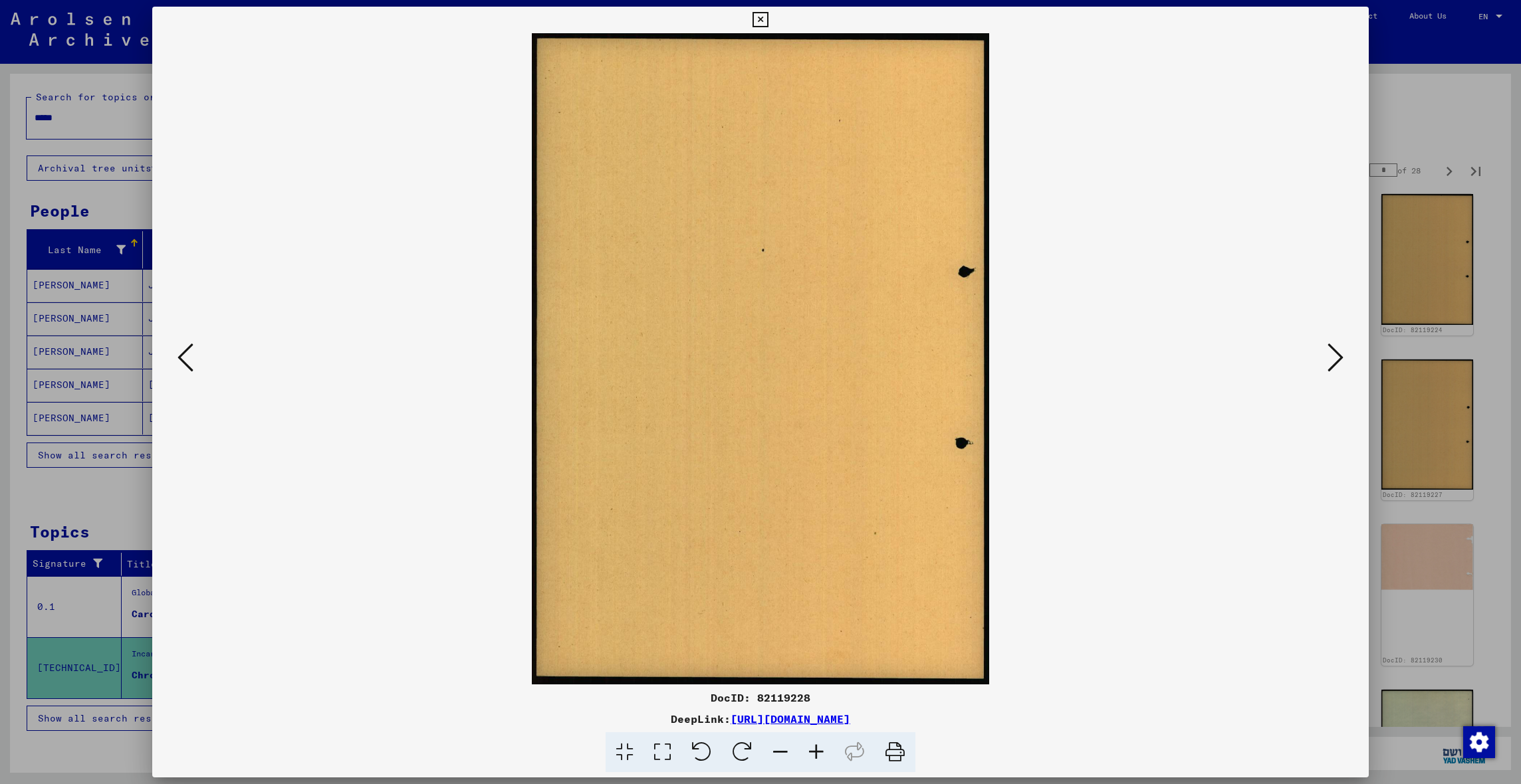
click at [1190, 359] on icon at bounding box center [1336, 358] width 16 height 32
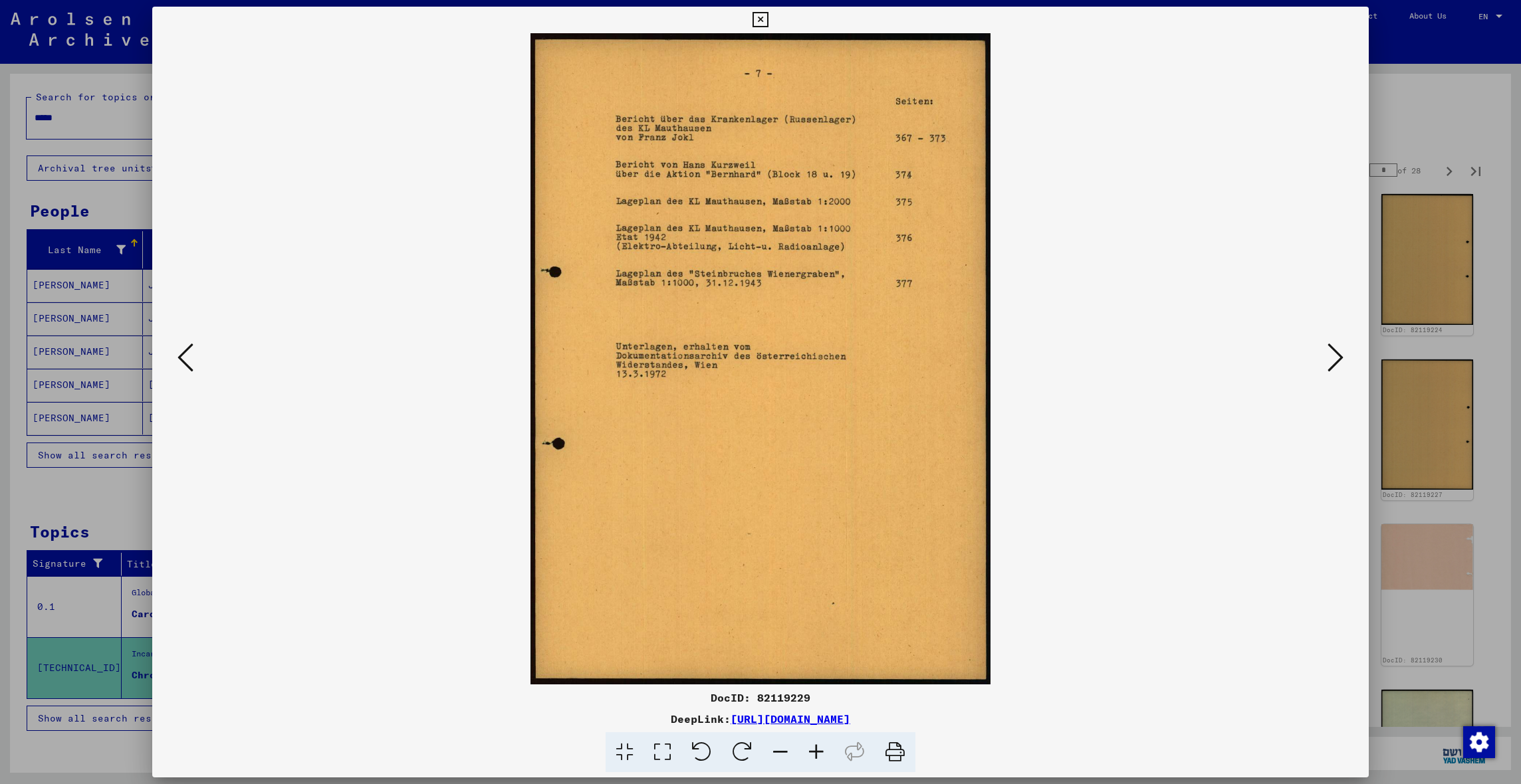
click at [767, 19] on icon at bounding box center [760, 20] width 15 height 16
